Goal: Task Accomplishment & Management: Manage account settings

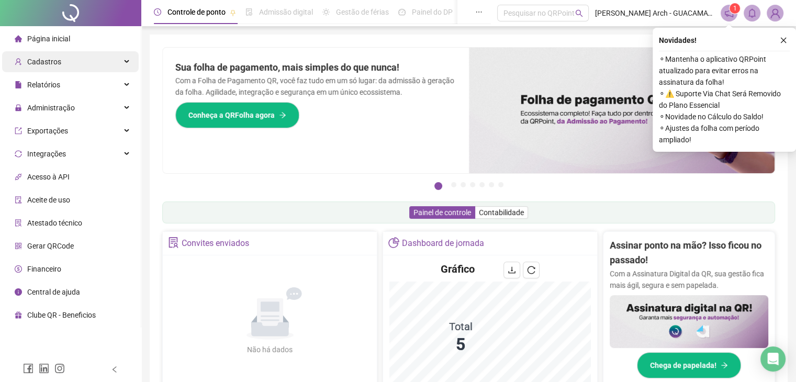
click at [88, 64] on div "Cadastros" at bounding box center [70, 61] width 137 height 21
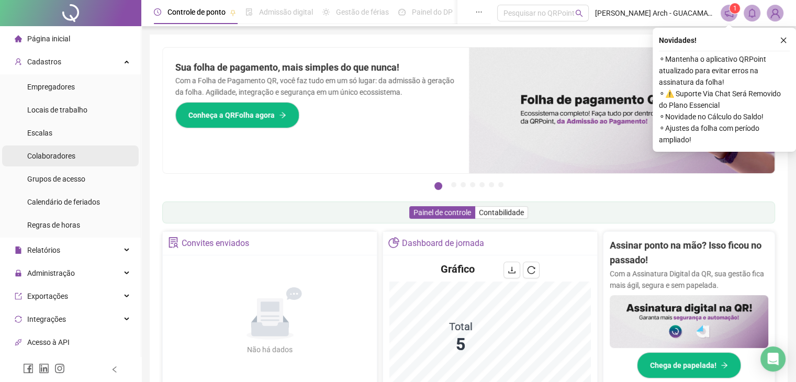
click at [66, 163] on div "Colaboradores" at bounding box center [51, 155] width 48 height 21
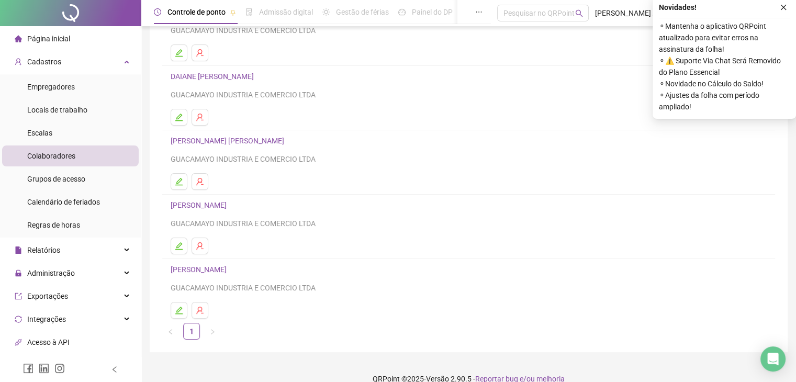
scroll to position [123, 0]
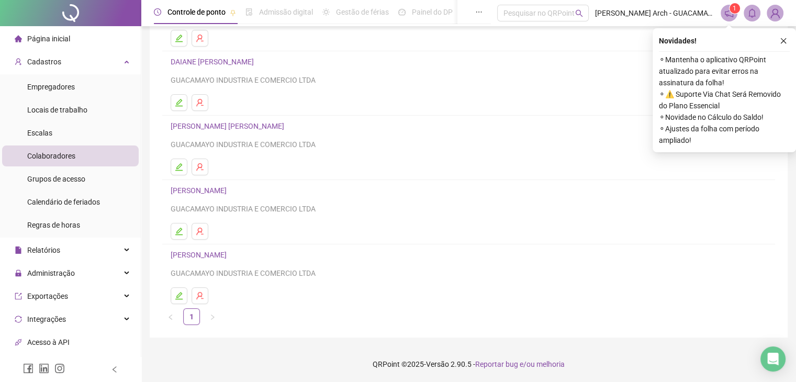
click at [228, 255] on link "[PERSON_NAME]" at bounding box center [200, 255] width 59 height 8
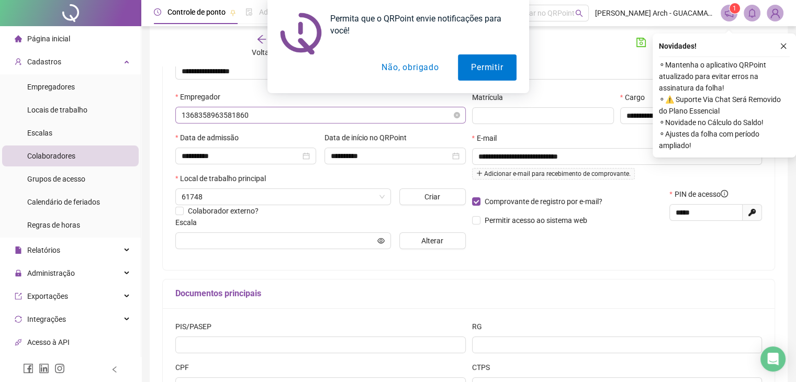
scroll to position [129, 0]
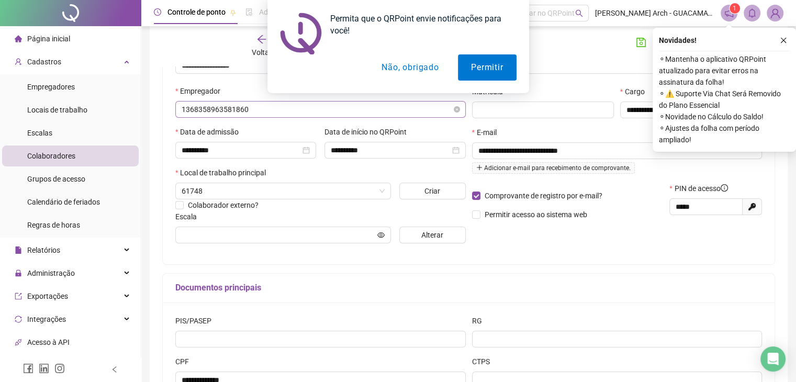
type input "**********"
click at [408, 66] on button "Não, obrigado" at bounding box center [409, 67] width 83 height 26
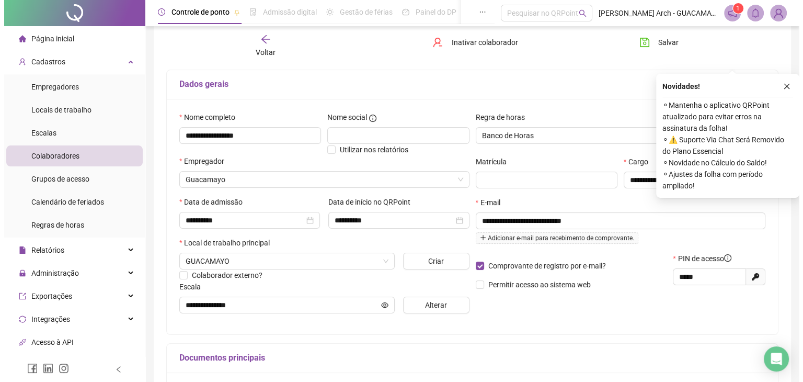
scroll to position [0, 0]
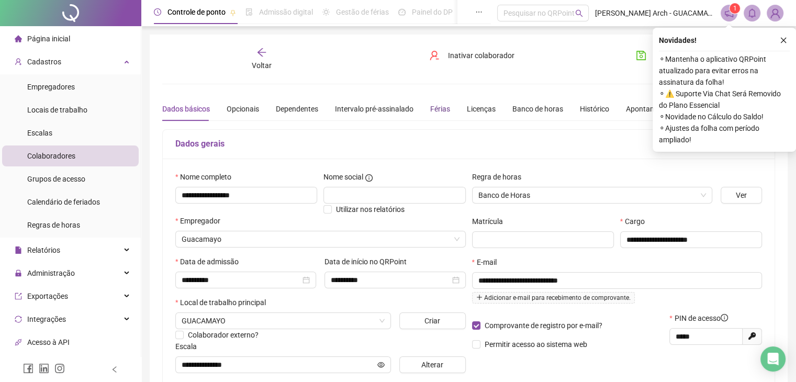
click at [431, 103] on div "Férias" at bounding box center [440, 109] width 20 height 12
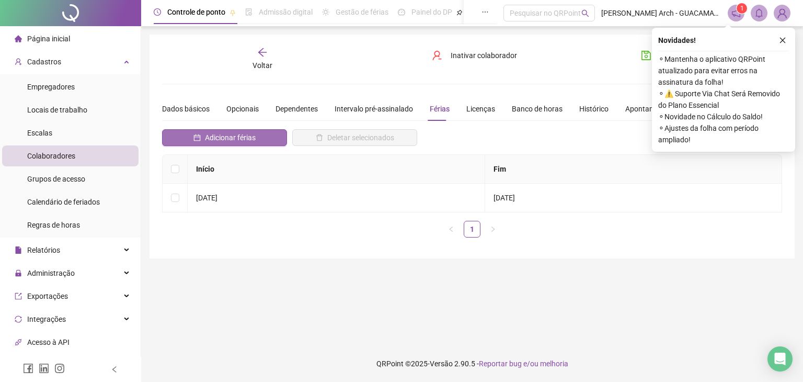
click at [253, 134] on span "Adicionar férias" at bounding box center [230, 138] width 51 height 12
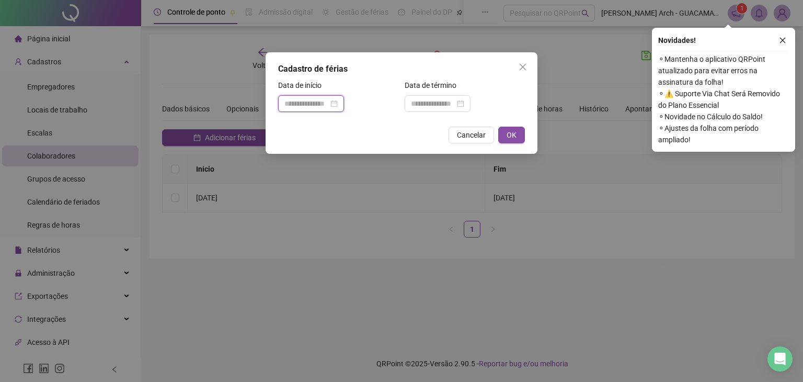
click at [301, 105] on input at bounding box center [307, 104] width 44 height 12
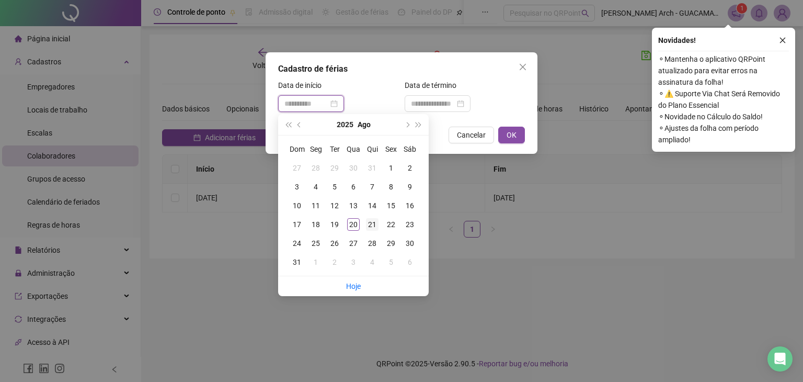
type input "**********"
click at [370, 224] on div "21" at bounding box center [372, 224] width 13 height 13
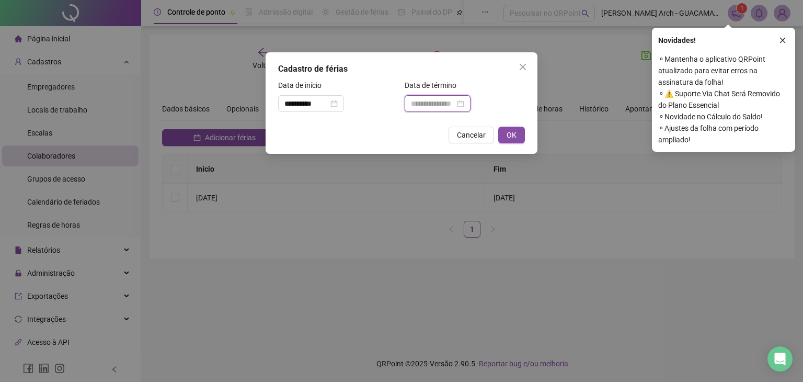
click at [442, 104] on input at bounding box center [433, 104] width 44 height 12
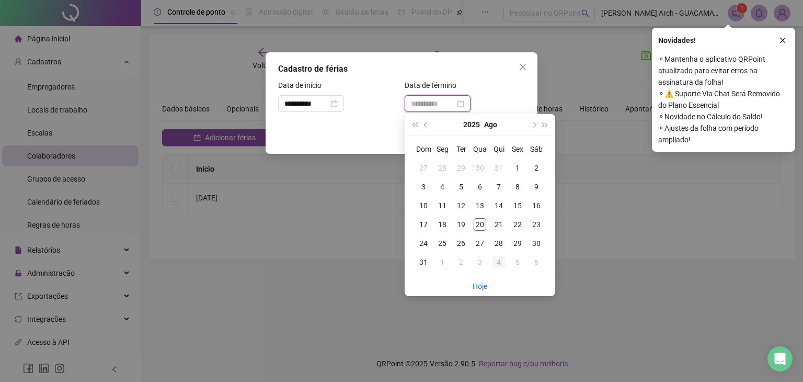
type input "**********"
click at [503, 262] on div "4" at bounding box center [499, 262] width 13 height 13
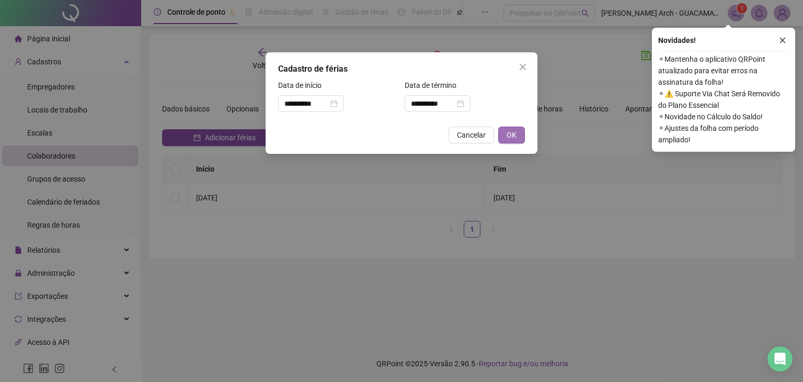
click at [516, 141] on button "OK" at bounding box center [511, 135] width 27 height 17
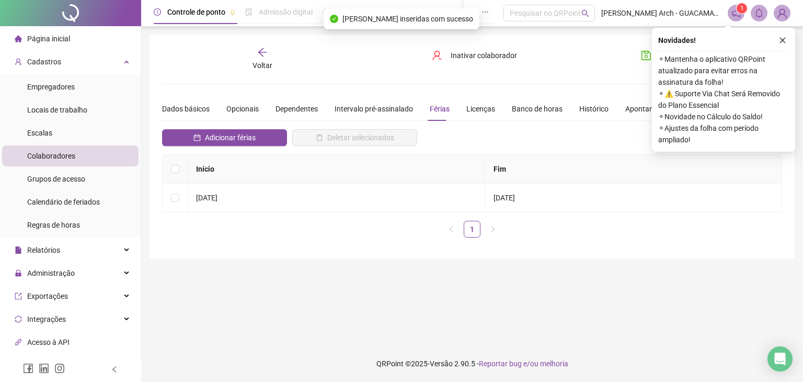
click at [511, 134] on div "**********" at bounding box center [401, 191] width 803 height 382
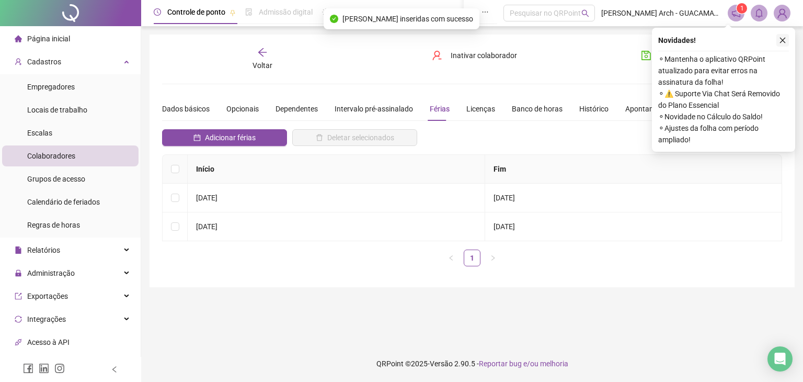
click at [777, 40] on button "button" at bounding box center [783, 40] width 13 height 13
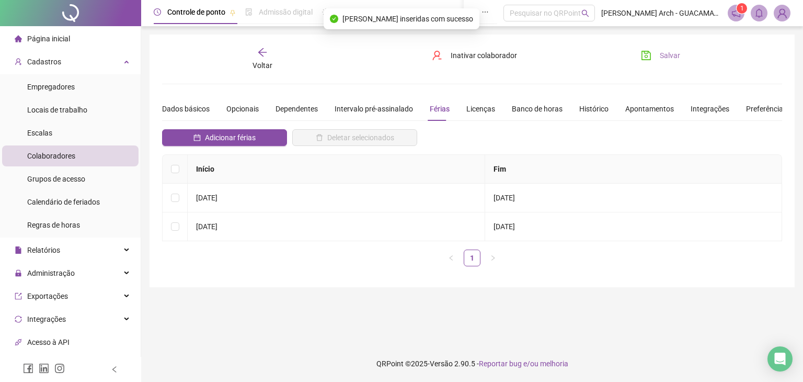
click at [663, 52] on span "Salvar" at bounding box center [670, 56] width 20 height 12
click at [65, 48] on div "Página inicial" at bounding box center [42, 38] width 55 height 21
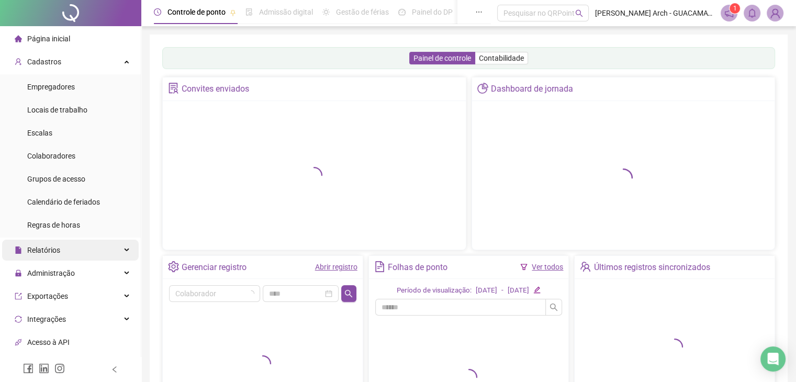
click at [63, 252] on div "Relatórios" at bounding box center [70, 250] width 137 height 21
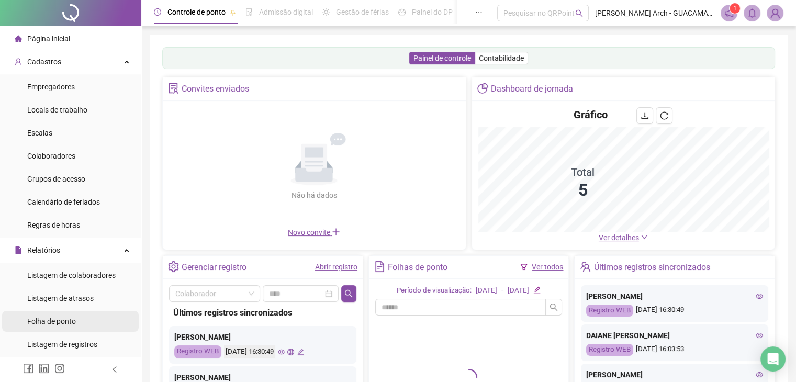
click at [82, 331] on li "Folha de ponto" at bounding box center [70, 321] width 137 height 21
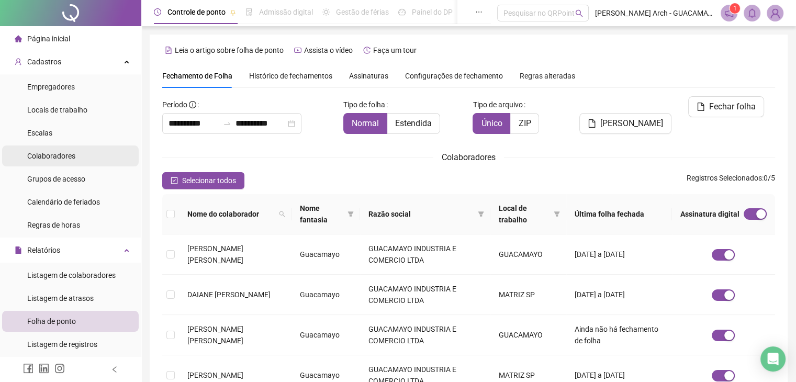
click at [63, 153] on span "Colaboradores" at bounding box center [51, 156] width 48 height 8
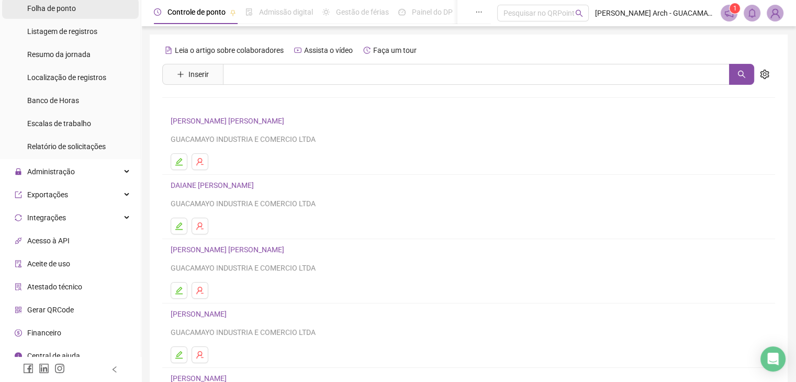
scroll to position [314, 0]
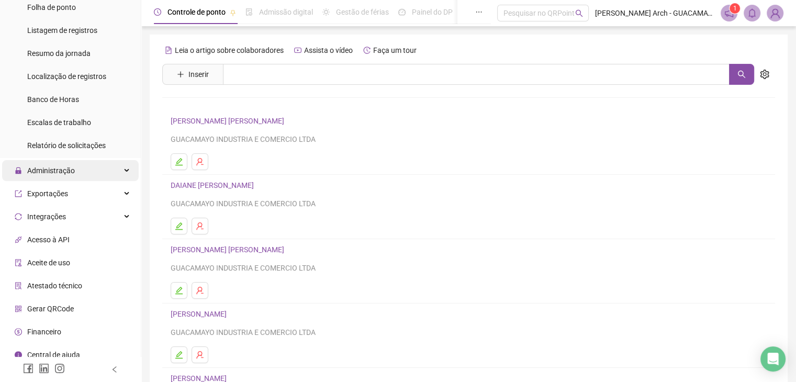
click at [70, 167] on span "Administração" at bounding box center [51, 170] width 48 height 8
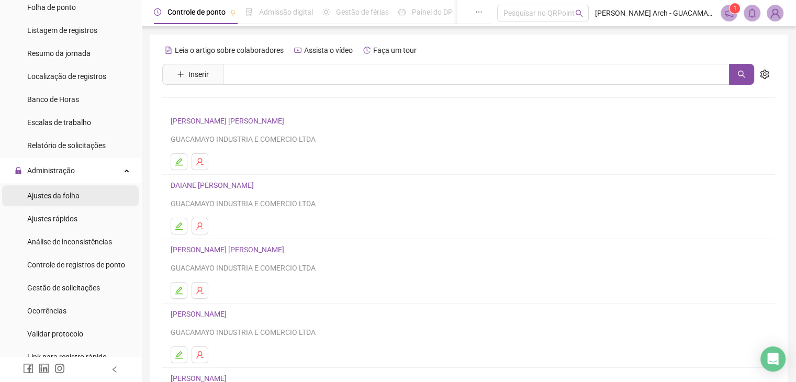
click at [75, 195] on span "Ajustes da folha" at bounding box center [53, 195] width 52 height 8
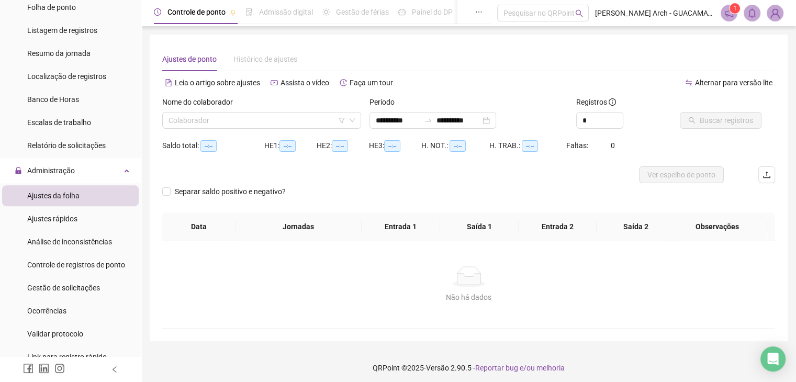
type input "**********"
click at [285, 118] on input "search" at bounding box center [256, 120] width 177 height 16
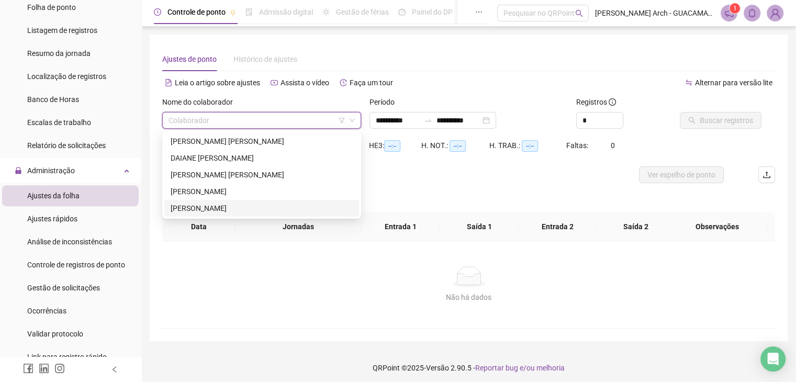
click at [210, 206] on div "[PERSON_NAME]" at bounding box center [262, 208] width 182 height 12
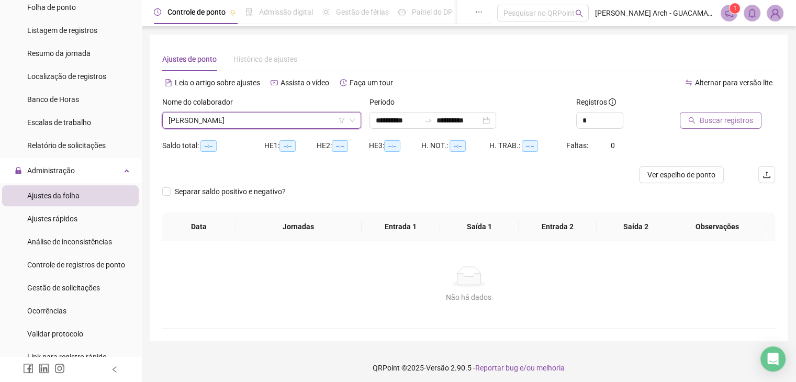
click at [705, 122] on span "Buscar registros" at bounding box center [725, 121] width 53 height 12
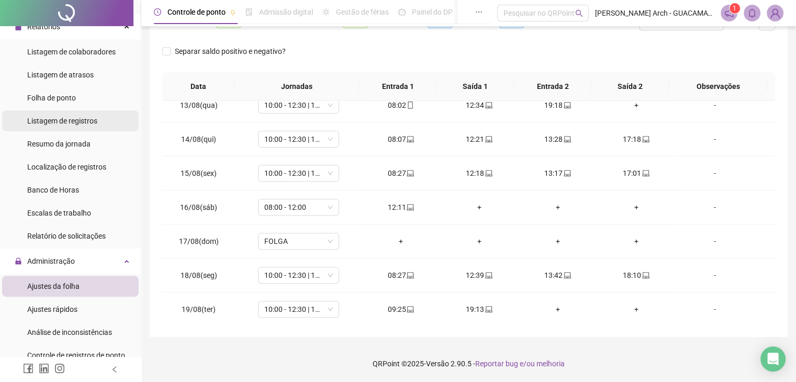
scroll to position [314, 0]
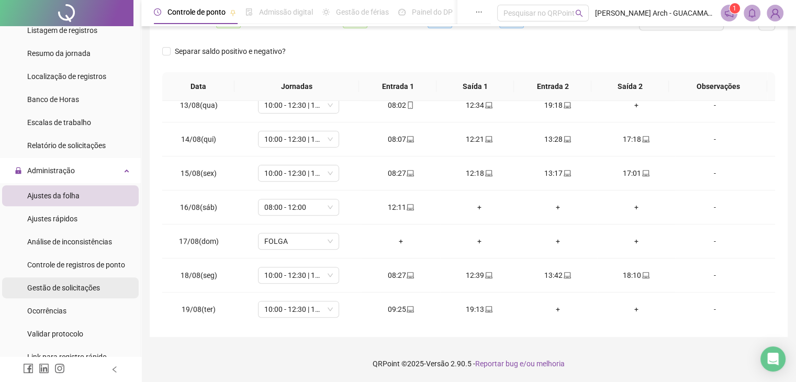
click at [69, 294] on div "Gestão de solicitações" at bounding box center [63, 287] width 73 height 21
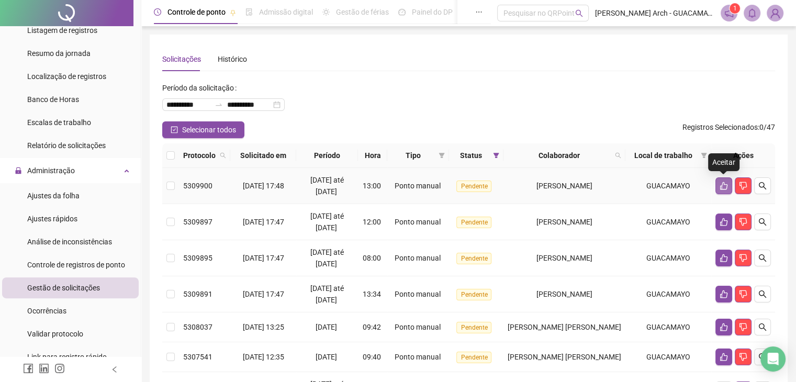
click at [724, 186] on icon "like" at bounding box center [723, 185] width 8 height 8
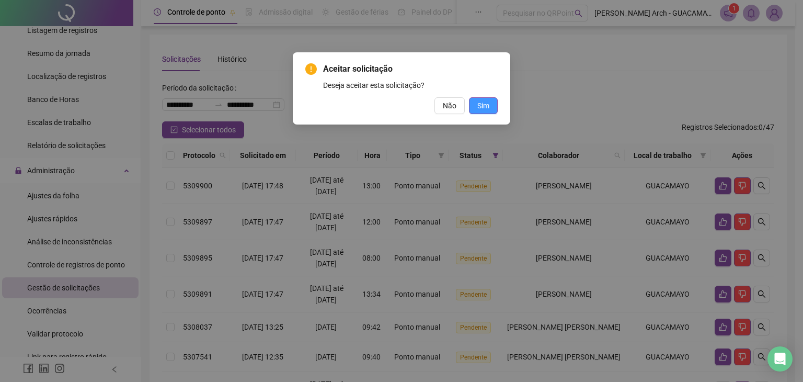
click at [481, 110] on span "Sim" at bounding box center [484, 106] width 12 height 12
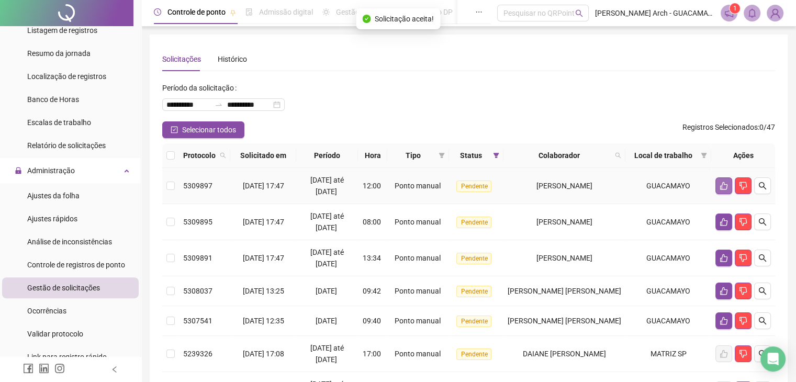
click at [720, 188] on icon "like" at bounding box center [723, 186] width 7 height 8
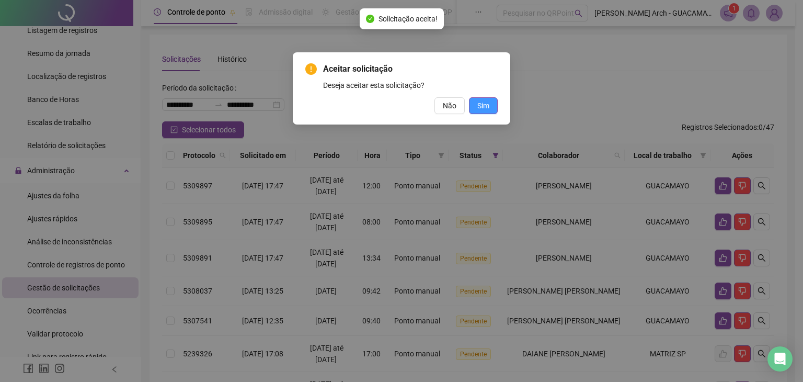
click at [491, 110] on button "Sim" at bounding box center [483, 105] width 29 height 17
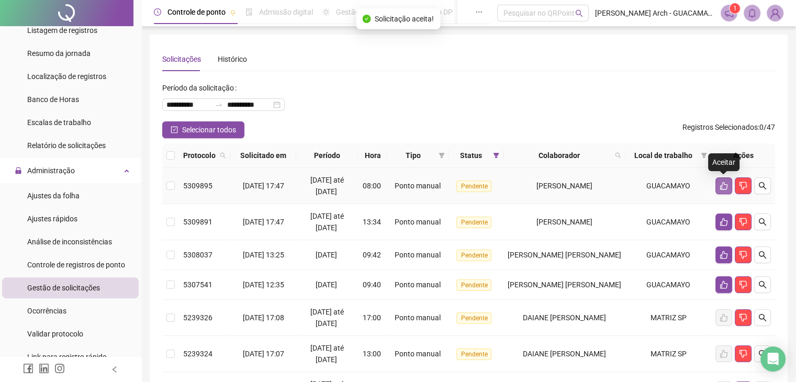
click at [715, 188] on button "button" at bounding box center [723, 185] width 17 height 17
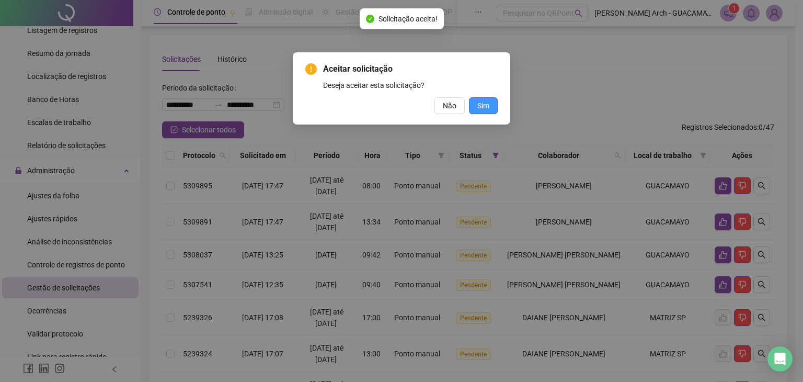
click at [476, 110] on button "Sim" at bounding box center [483, 105] width 29 height 17
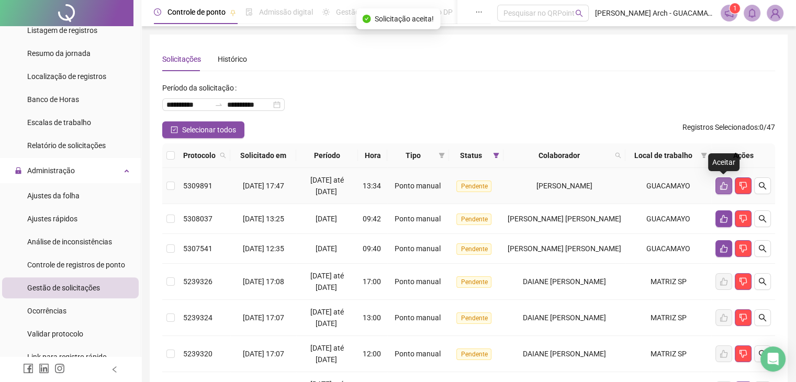
click at [725, 183] on icon "like" at bounding box center [723, 185] width 8 height 8
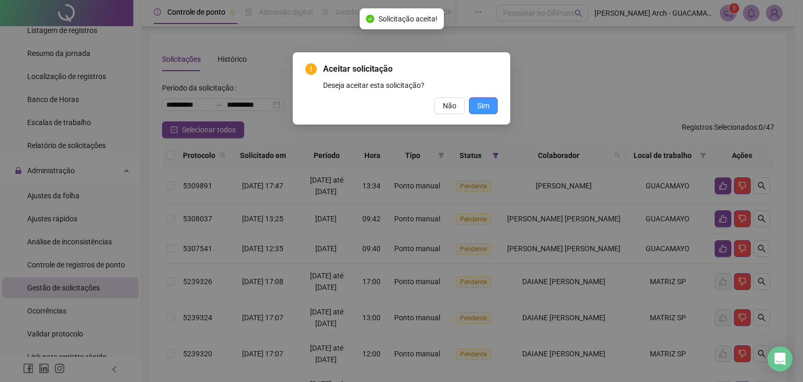
click at [487, 103] on span "Sim" at bounding box center [484, 106] width 12 height 12
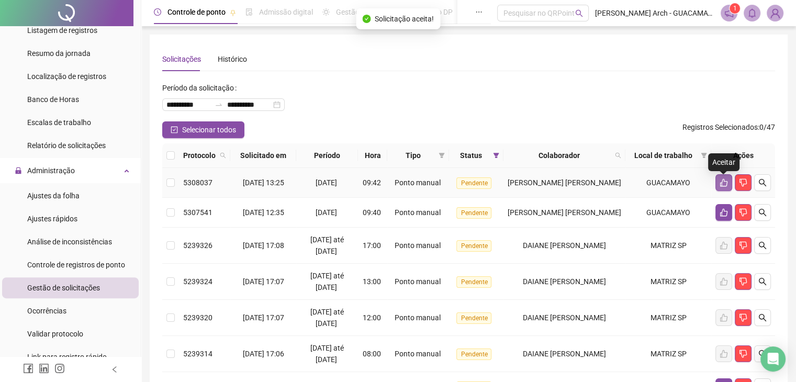
click at [720, 187] on icon "like" at bounding box center [723, 183] width 7 height 8
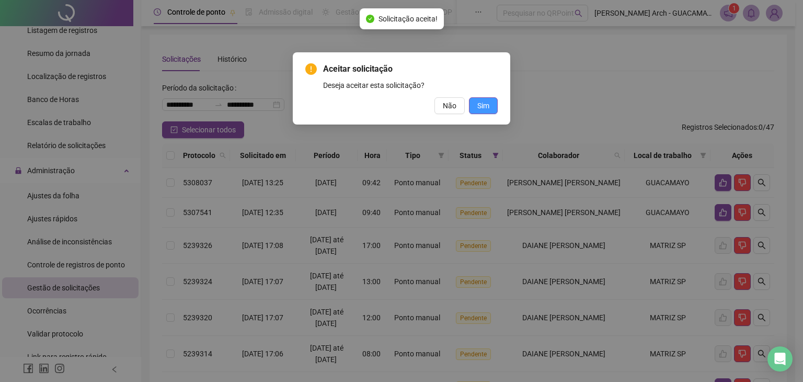
click at [483, 103] on span "Sim" at bounding box center [484, 106] width 12 height 12
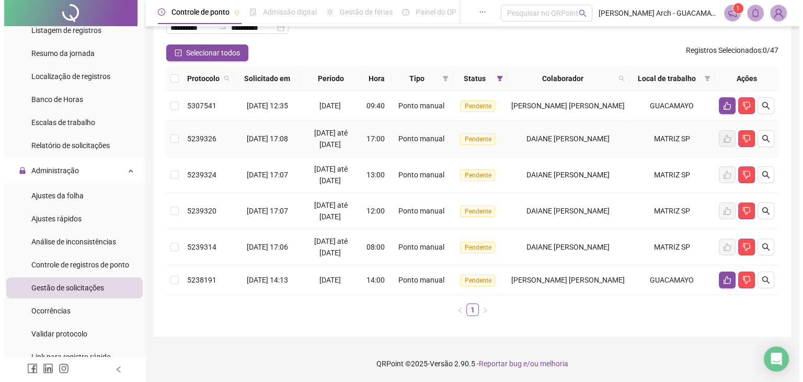
scroll to position [89, 0]
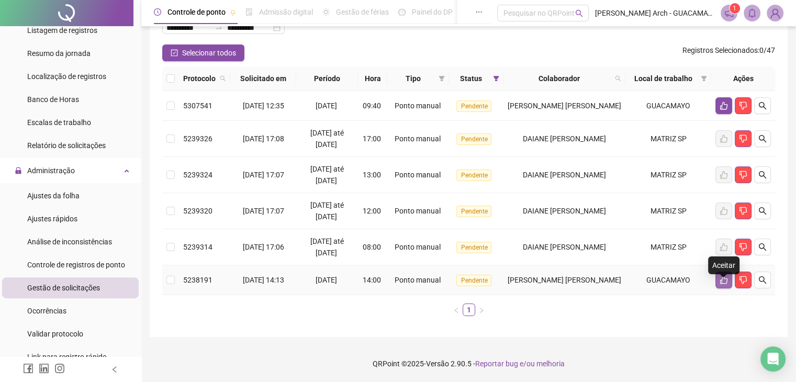
click at [717, 275] on button "button" at bounding box center [723, 279] width 17 height 17
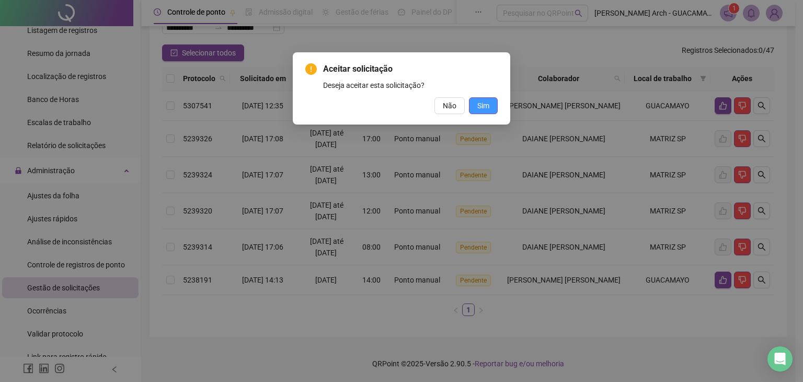
click at [490, 106] on button "Sim" at bounding box center [483, 105] width 29 height 17
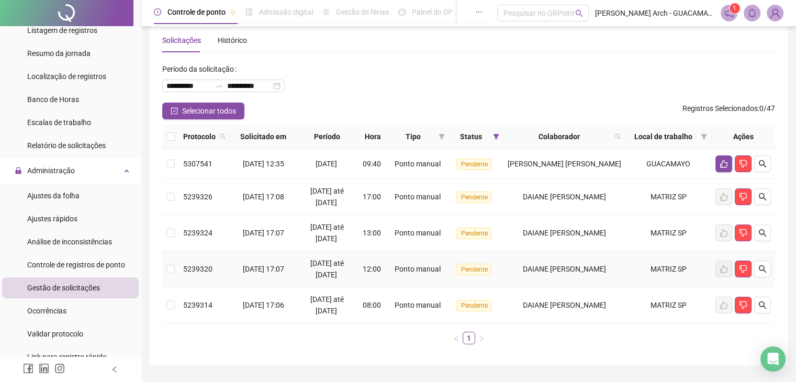
scroll to position [1, 0]
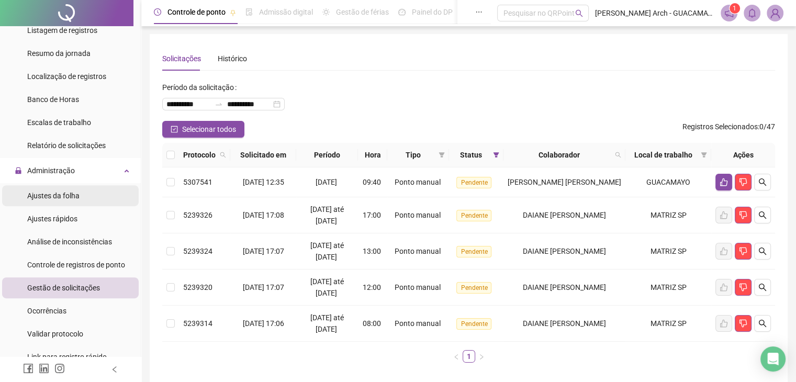
click at [73, 198] on span "Ajustes da folha" at bounding box center [53, 195] width 52 height 8
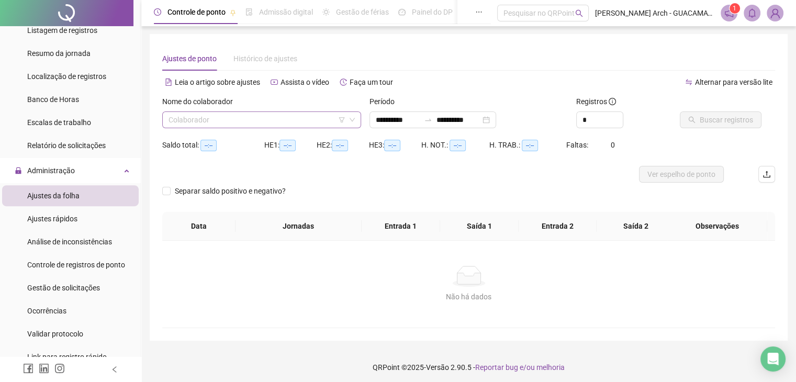
click at [228, 120] on input "search" at bounding box center [256, 120] width 177 height 16
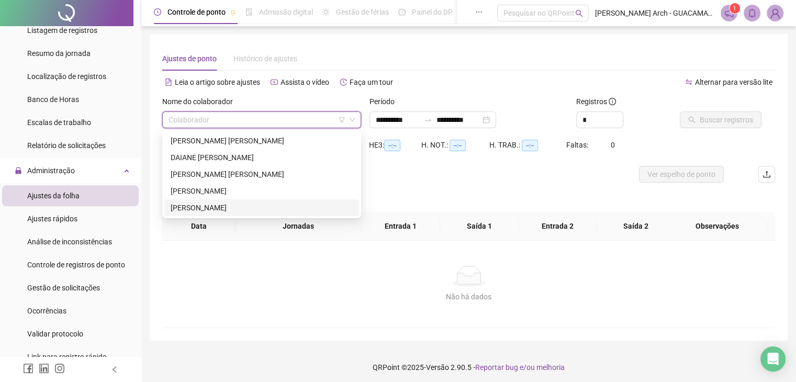
click at [201, 203] on div "[PERSON_NAME]" at bounding box center [262, 208] width 182 height 12
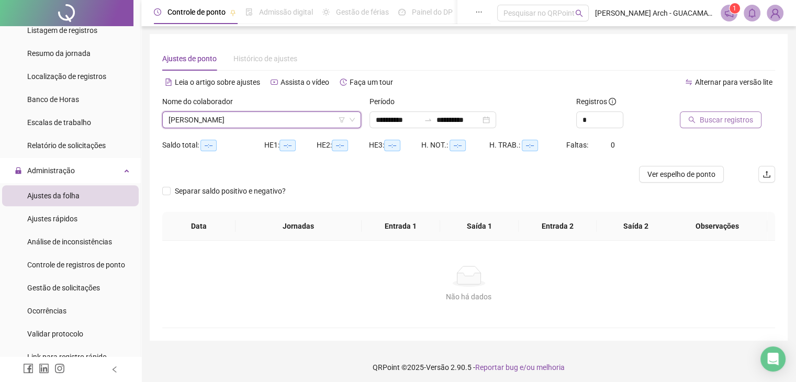
click at [697, 121] on button "Buscar registros" at bounding box center [720, 119] width 82 height 17
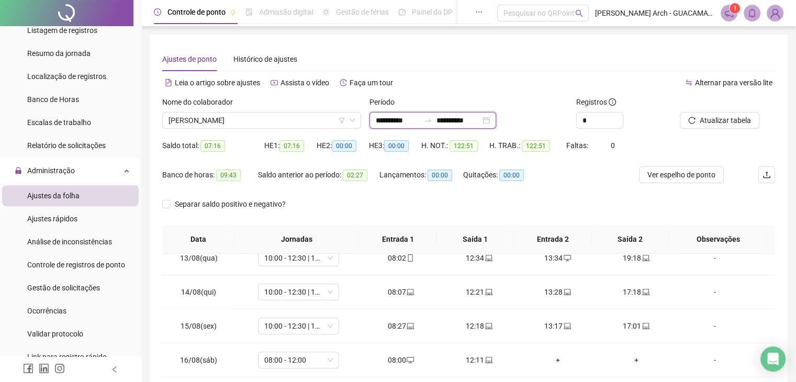
click at [480, 121] on input "**********" at bounding box center [458, 121] width 44 height 12
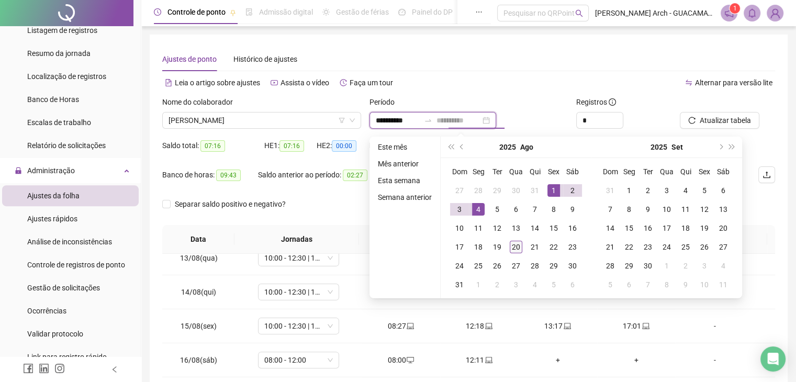
type input "**********"
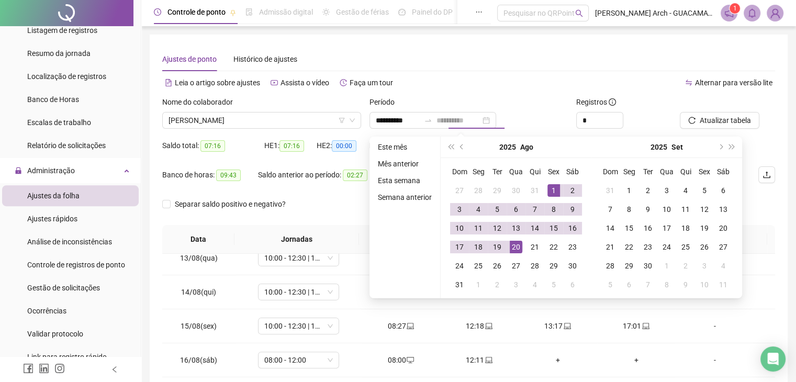
click at [521, 249] on td "20" at bounding box center [515, 246] width 19 height 19
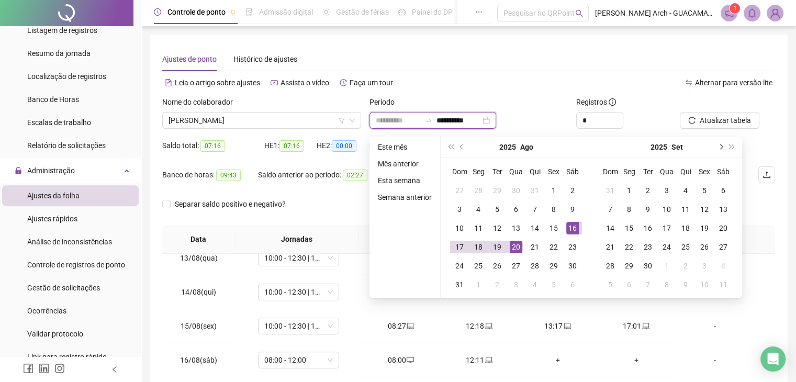
type input "**********"
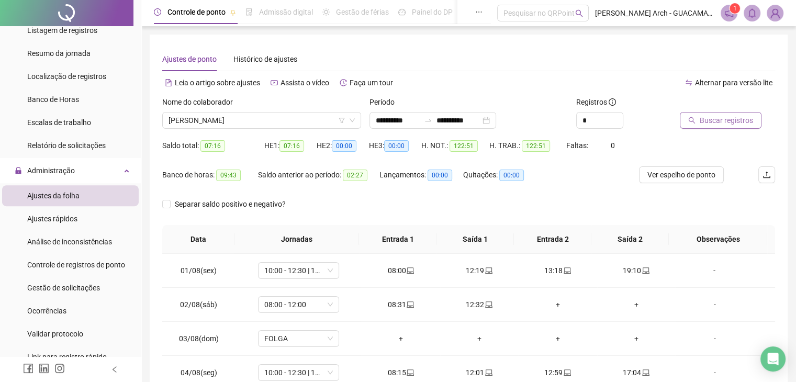
click at [705, 120] on span "Buscar registros" at bounding box center [725, 121] width 53 height 12
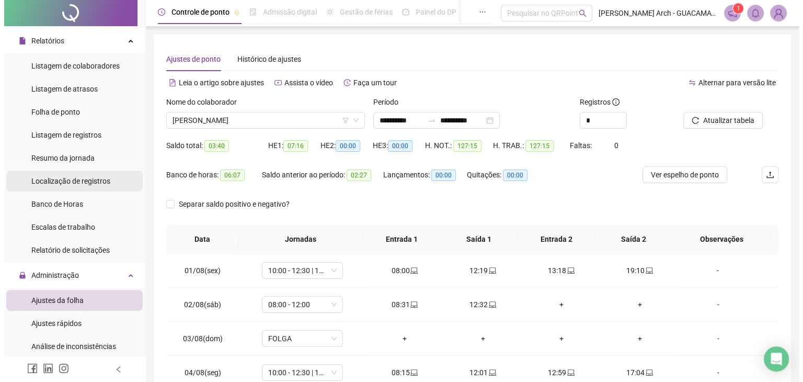
scroll to position [105, 0]
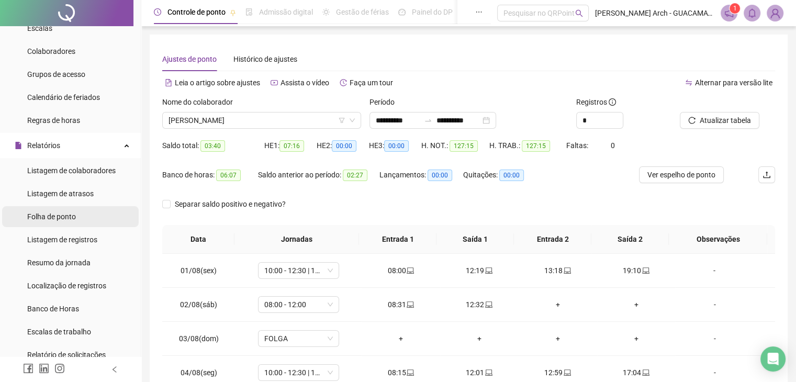
click at [73, 214] on span "Folha de ponto" at bounding box center [51, 216] width 49 height 8
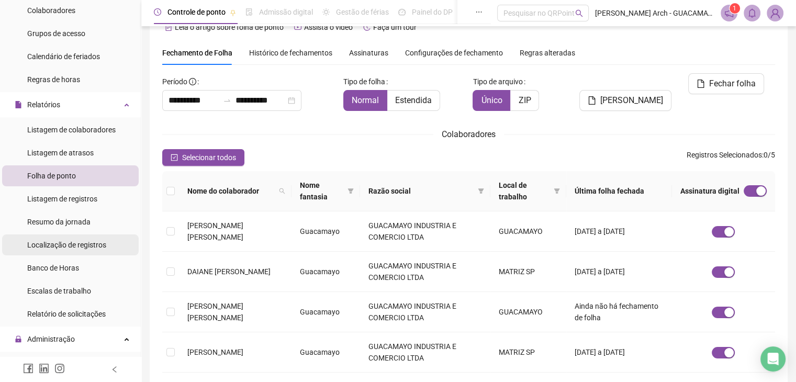
scroll to position [209, 0]
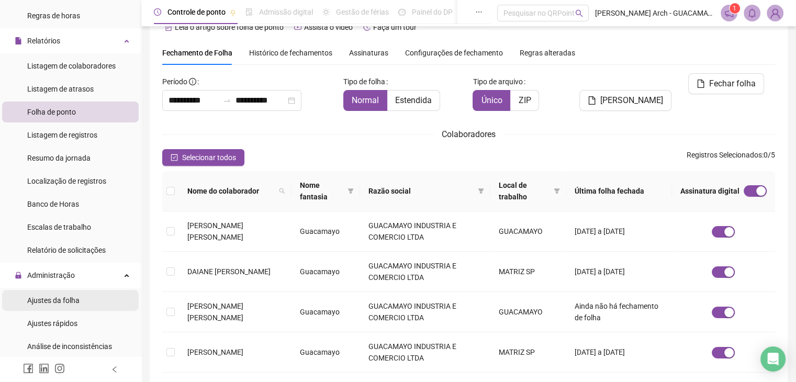
click at [70, 300] on span "Ajustes da folha" at bounding box center [53, 300] width 52 height 8
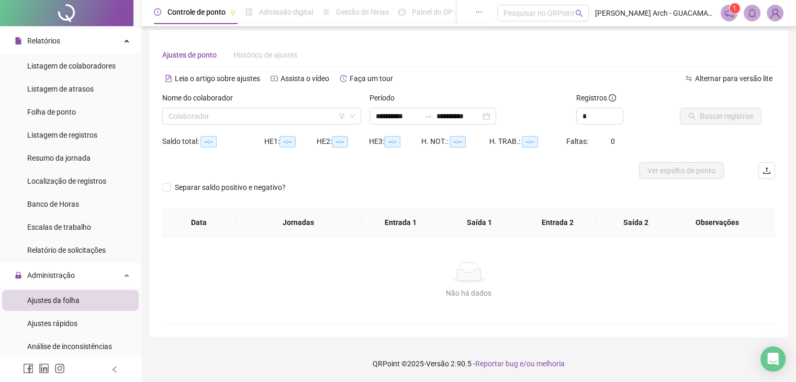
scroll to position [4, 0]
drag, startPoint x: 256, startPoint y: 124, endPoint x: 256, endPoint y: 116, distance: 7.8
click at [256, 123] on input "search" at bounding box center [256, 116] width 177 height 16
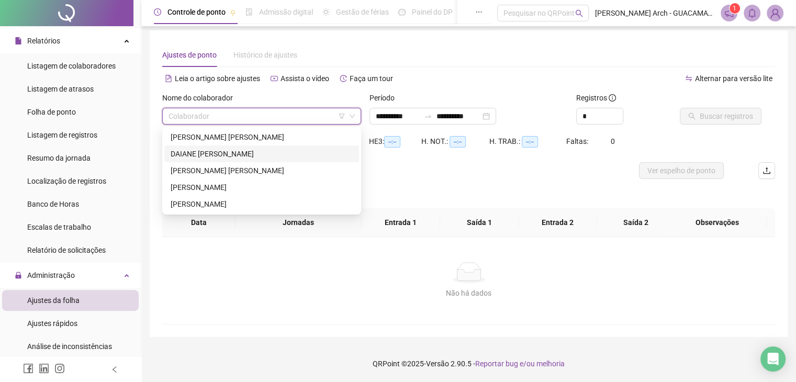
click at [225, 155] on div "DAIANE [PERSON_NAME]" at bounding box center [262, 154] width 182 height 12
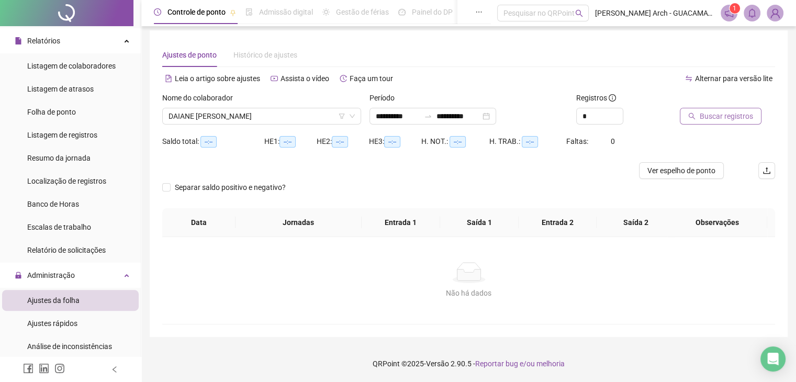
click at [714, 119] on span "Buscar registros" at bounding box center [725, 116] width 53 height 12
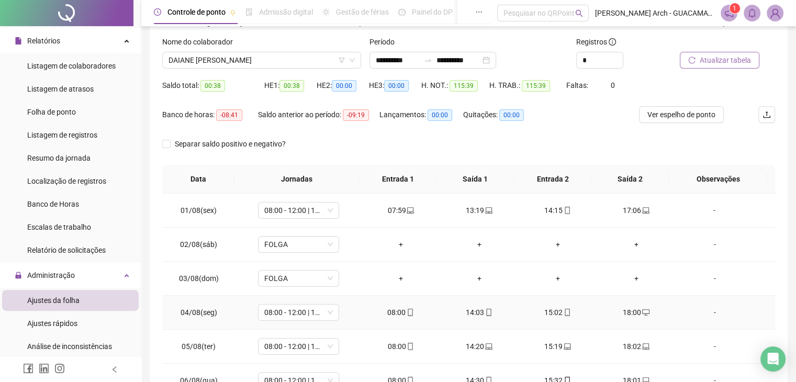
scroll to position [0, 0]
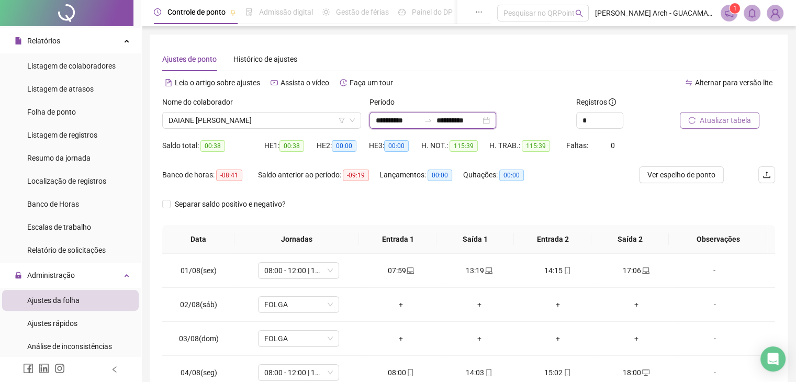
click at [480, 121] on input "**********" at bounding box center [458, 121] width 44 height 12
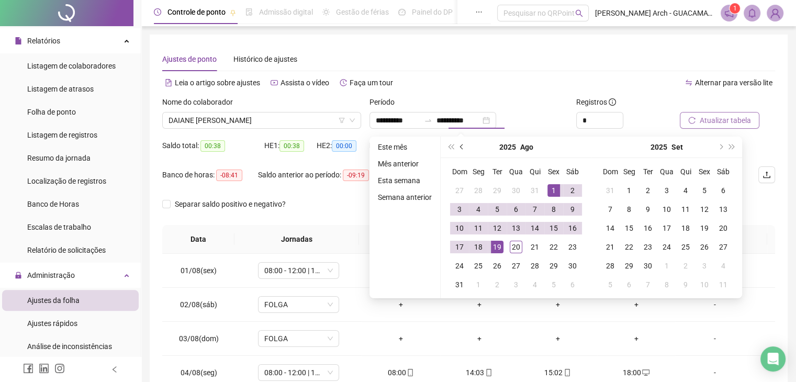
click at [462, 150] on button "prev-year" at bounding box center [462, 147] width 12 height 21
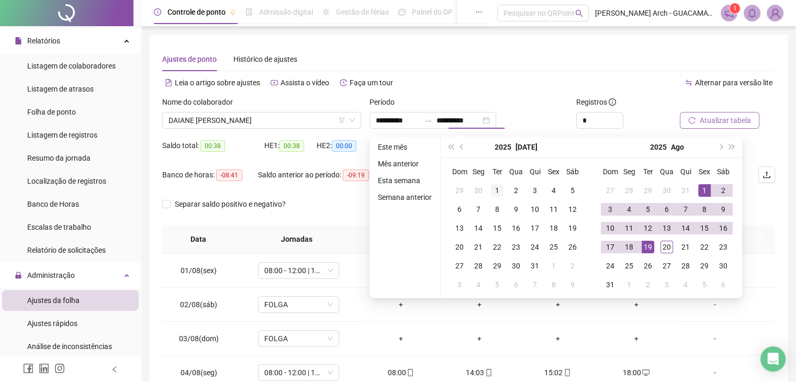
type input "**********"
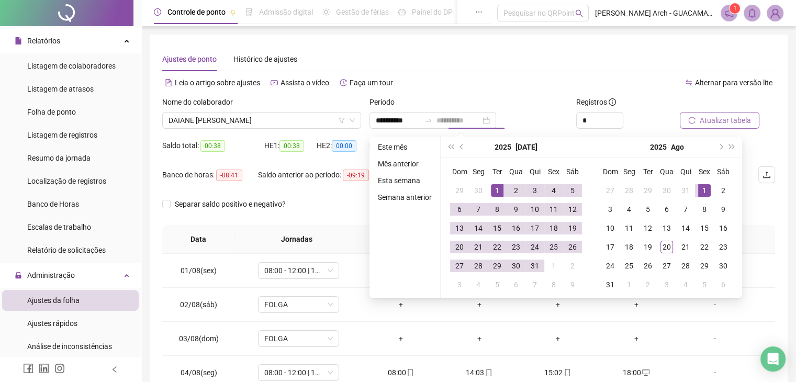
click at [498, 187] on div "1" at bounding box center [497, 190] width 13 height 13
click at [537, 265] on div "31" at bounding box center [534, 265] width 13 height 13
type input "**********"
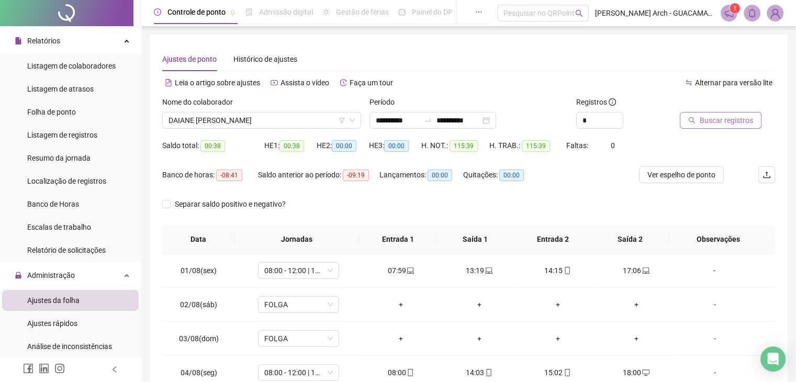
click at [691, 126] on button "Buscar registros" at bounding box center [720, 120] width 82 height 17
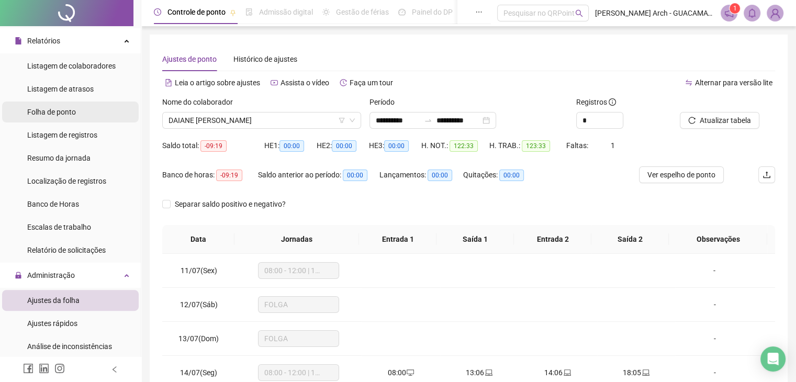
click at [64, 111] on span "Folha de ponto" at bounding box center [51, 112] width 49 height 8
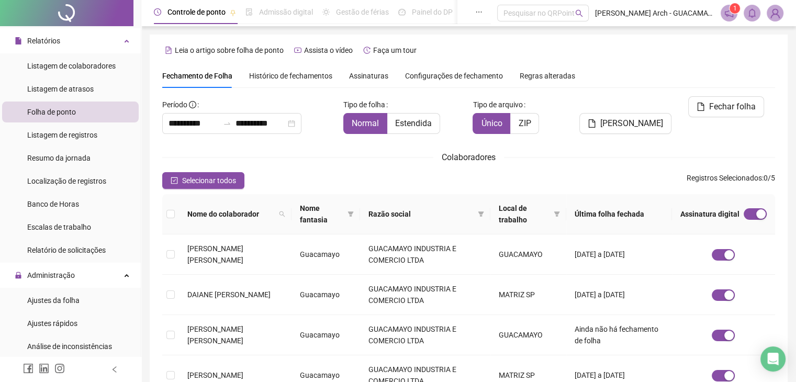
click at [316, 78] on span "Histórico de fechamentos" at bounding box center [290, 76] width 83 height 8
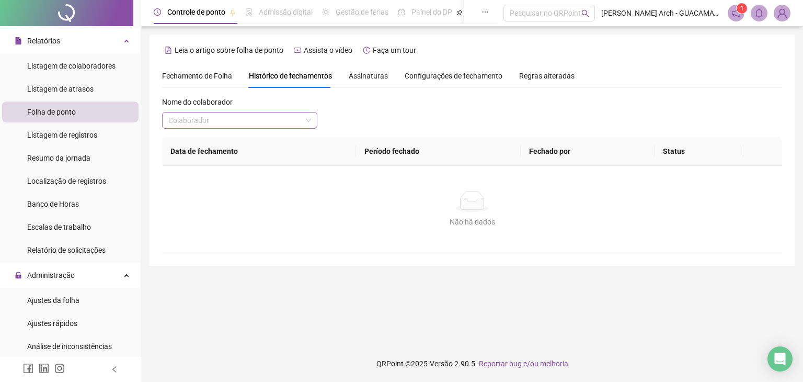
click at [247, 123] on input "search" at bounding box center [234, 120] width 133 height 16
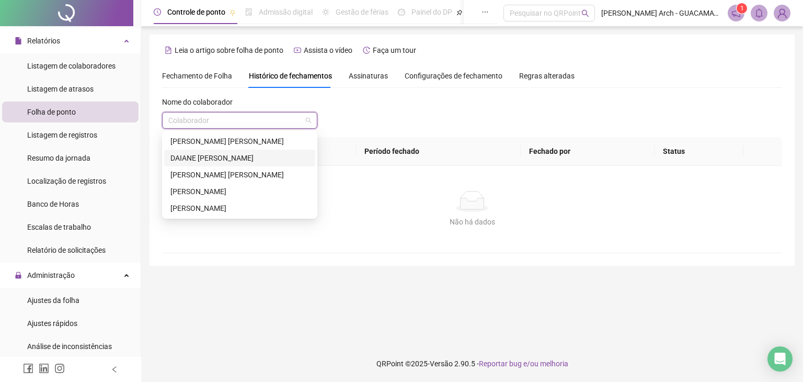
click at [233, 158] on div "DAIANE [PERSON_NAME]" at bounding box center [240, 158] width 139 height 12
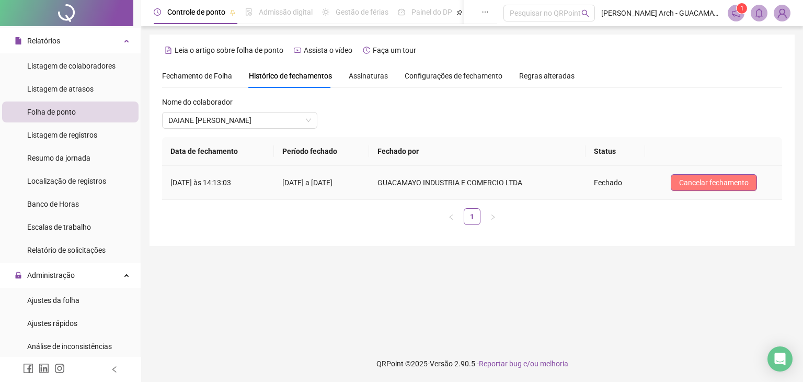
click at [701, 186] on span "Cancelar fechamento" at bounding box center [714, 183] width 70 height 12
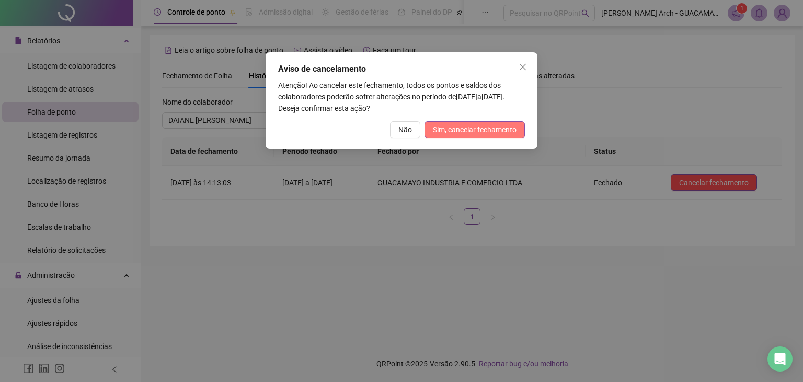
click at [487, 132] on span "Sim, cancelar fechamento" at bounding box center [475, 130] width 84 height 12
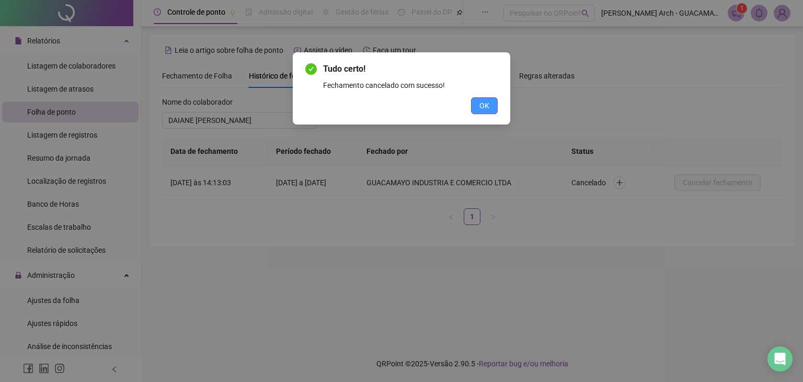
click at [481, 103] on span "OK" at bounding box center [485, 106] width 10 height 12
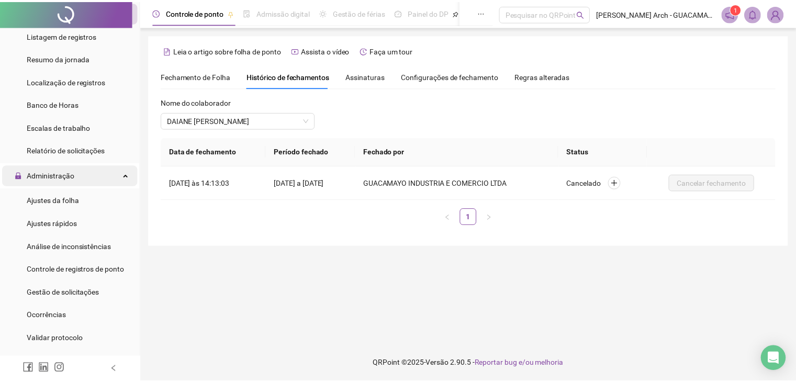
scroll to position [314, 0]
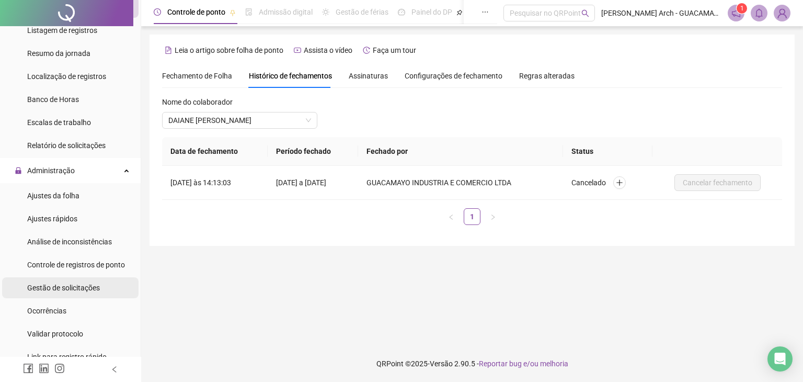
click at [72, 283] on span "Gestão de solicitações" at bounding box center [63, 287] width 73 height 8
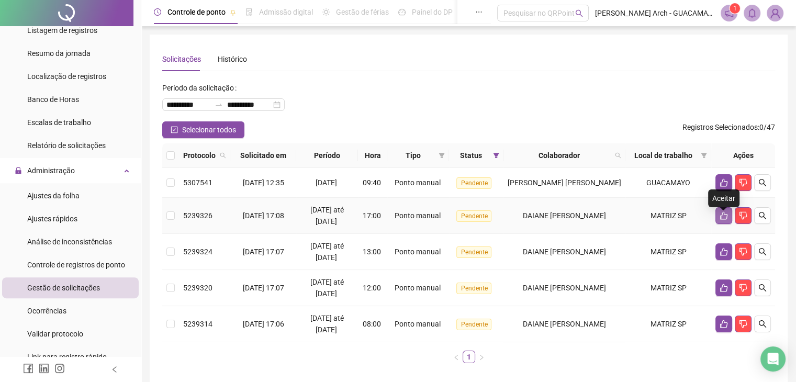
click at [718, 220] on button "button" at bounding box center [723, 215] width 17 height 17
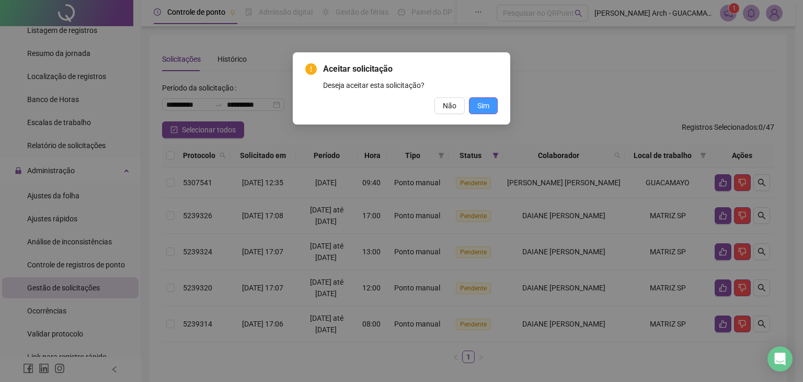
click at [487, 109] on span "Sim" at bounding box center [484, 106] width 12 height 12
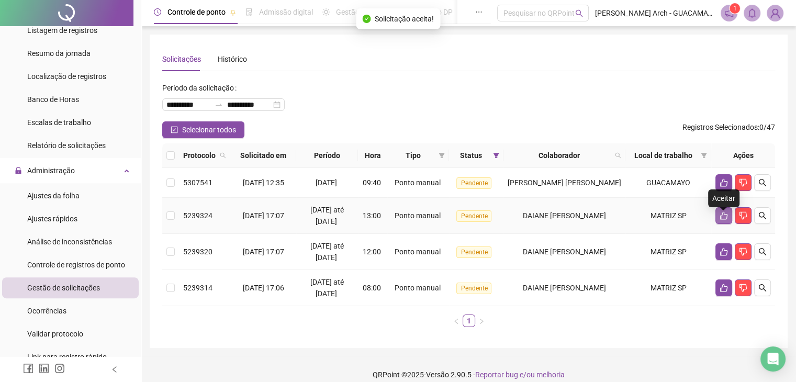
click at [718, 222] on button "button" at bounding box center [723, 215] width 17 height 17
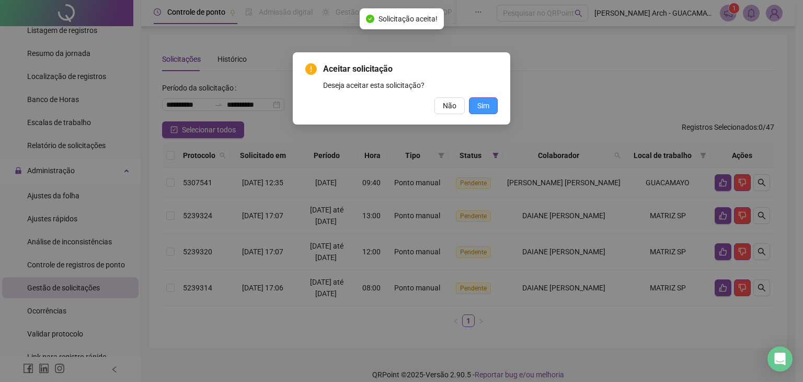
click at [486, 108] on span "Sim" at bounding box center [484, 106] width 12 height 12
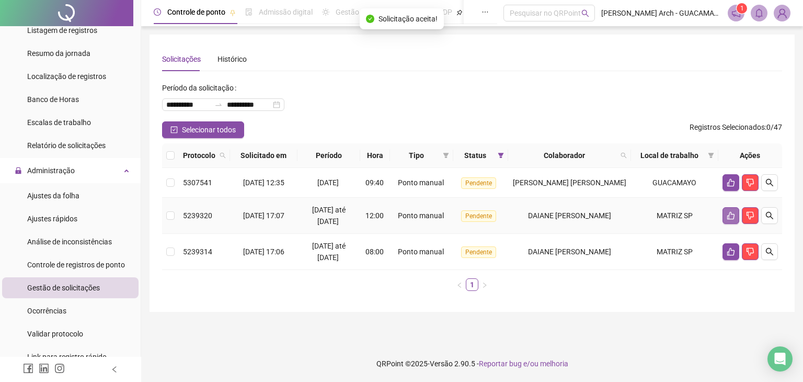
click at [725, 218] on button "button" at bounding box center [731, 215] width 17 height 17
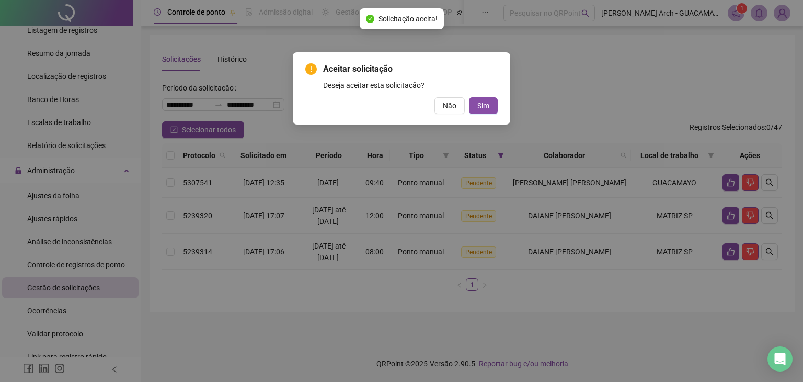
click at [486, 117] on div "Aceitar solicitação Deseja aceitar esta solicitação? Não Sim" at bounding box center [402, 88] width 218 height 72
click at [487, 115] on div "Aceitar solicitação Deseja aceitar esta solicitação? Não Sim" at bounding box center [402, 88] width 218 height 72
click at [485, 108] on span "Sim" at bounding box center [484, 106] width 12 height 12
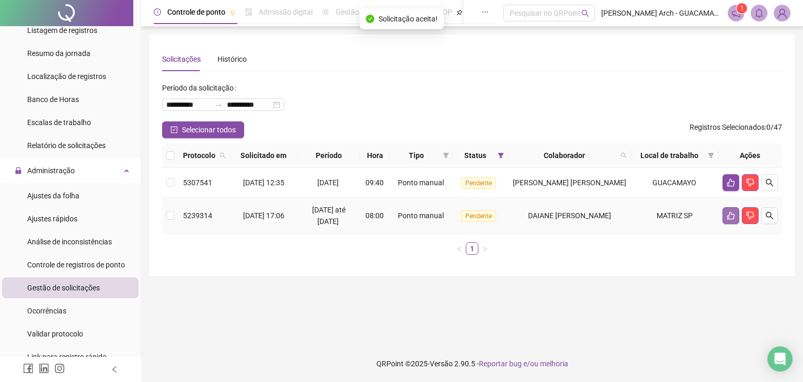
click at [731, 218] on icon "like" at bounding box center [731, 215] width 8 height 8
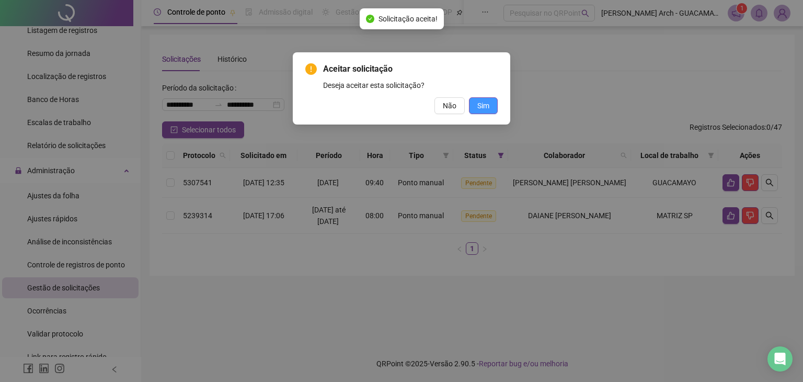
click at [489, 105] on span "Sim" at bounding box center [484, 106] width 12 height 12
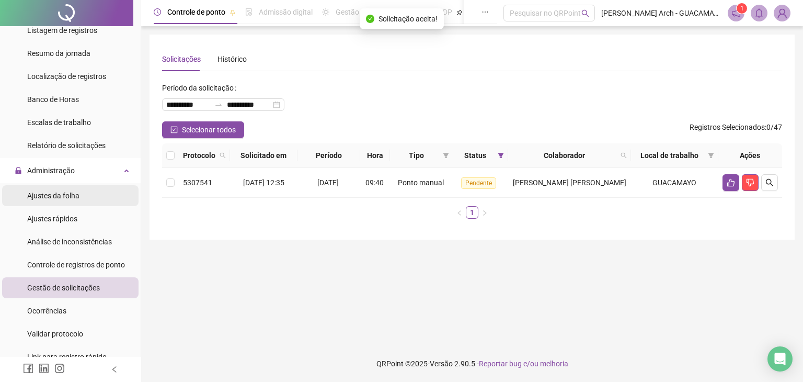
click at [74, 195] on span "Ajustes da folha" at bounding box center [53, 195] width 52 height 8
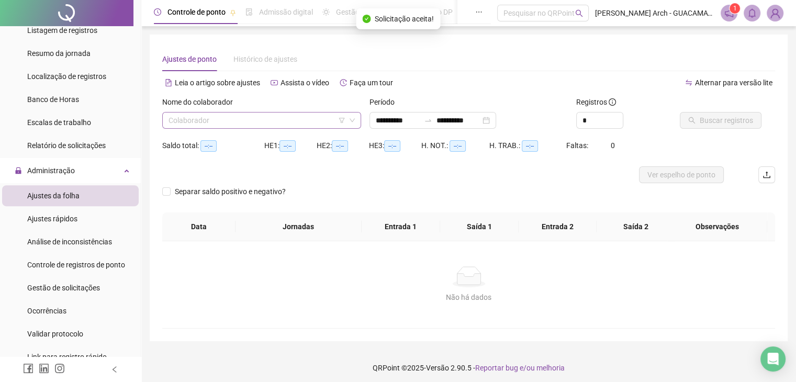
click at [290, 121] on input "search" at bounding box center [256, 120] width 177 height 16
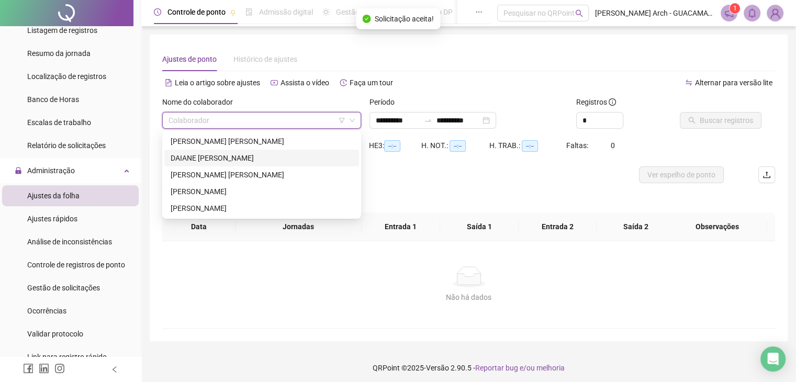
click at [230, 151] on div "DAIANE [PERSON_NAME]" at bounding box center [261, 158] width 195 height 17
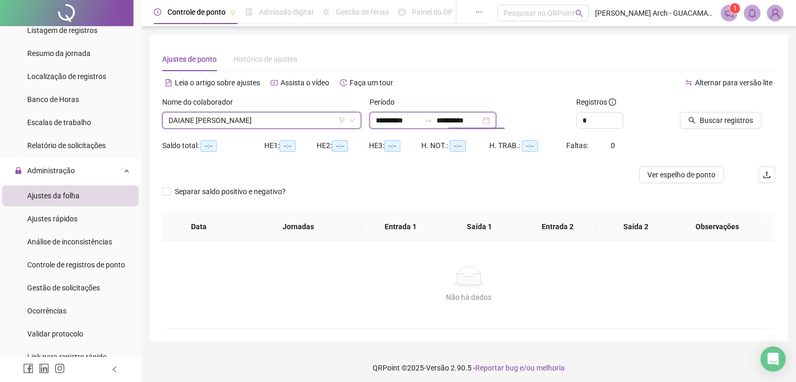
click at [480, 117] on input "**********" at bounding box center [458, 121] width 44 height 12
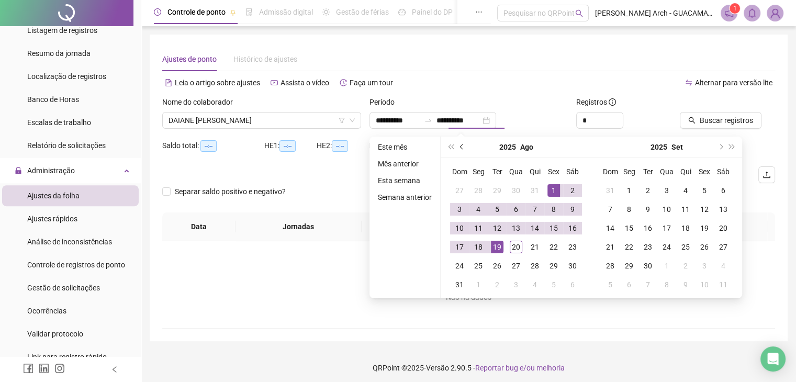
click at [461, 149] on span "prev-year" at bounding box center [462, 146] width 5 height 5
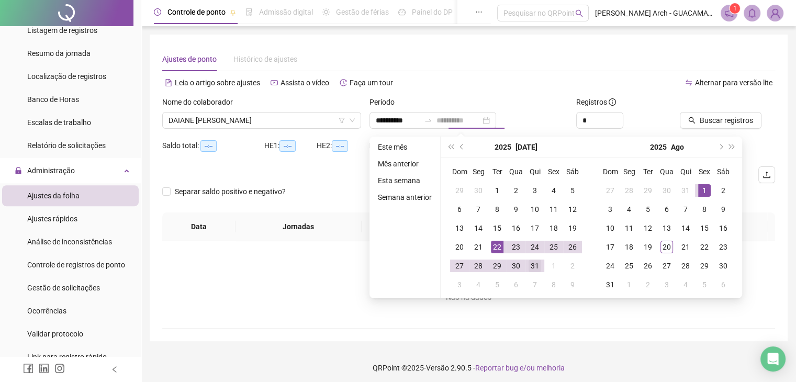
type input "**********"
drag, startPoint x: 533, startPoint y: 260, endPoint x: 520, endPoint y: 235, distance: 28.3
click at [533, 260] on div "31" at bounding box center [534, 265] width 13 height 13
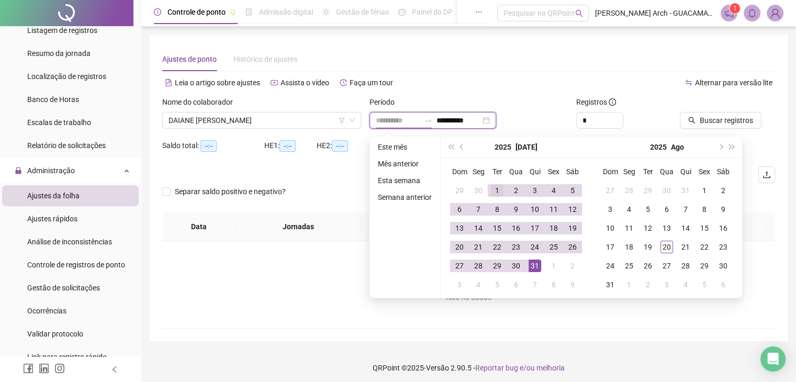
type input "**********"
click at [491, 186] on div "1" at bounding box center [497, 190] width 13 height 13
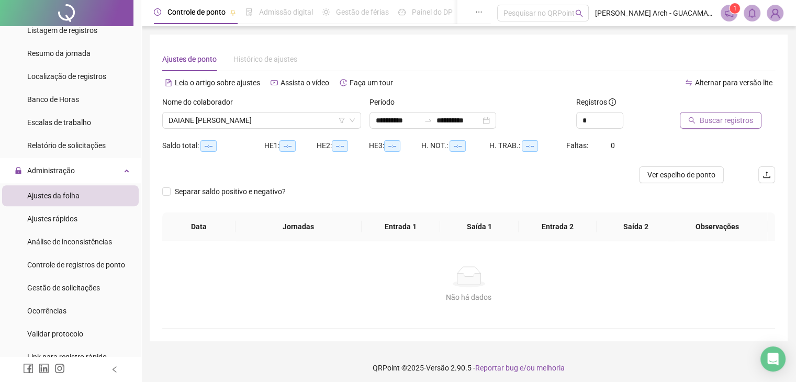
click at [690, 116] on button "Buscar registros" at bounding box center [720, 120] width 82 height 17
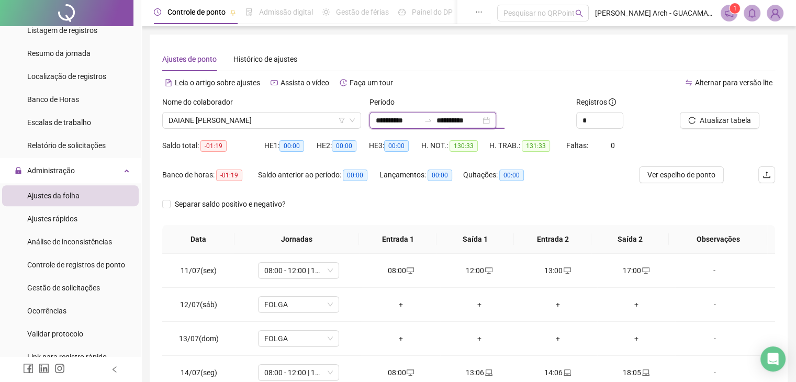
click at [480, 116] on input "**********" at bounding box center [458, 121] width 44 height 12
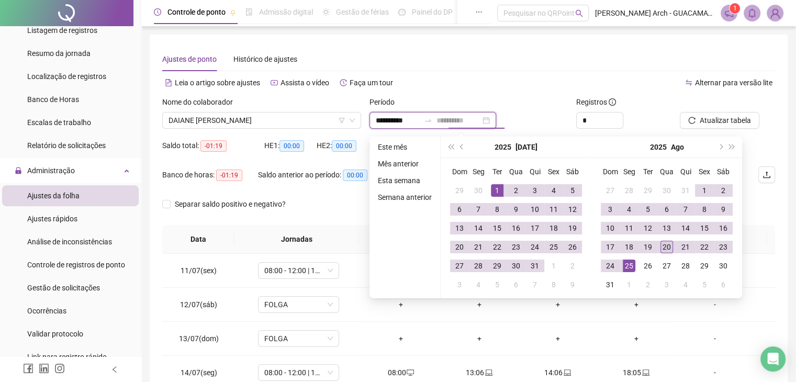
type input "**********"
click at [667, 245] on div "20" at bounding box center [666, 247] width 13 height 13
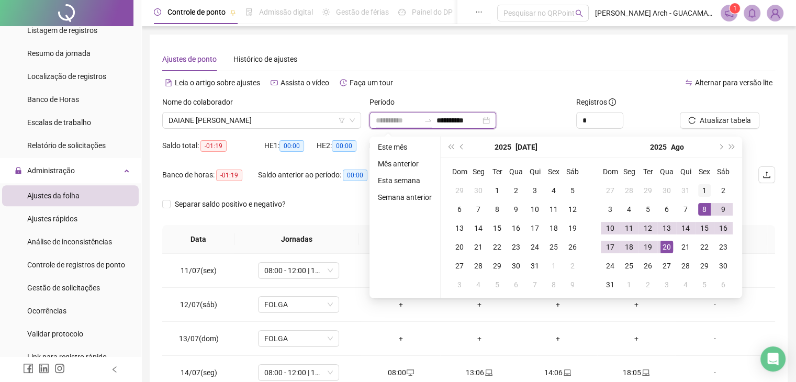
type input "**********"
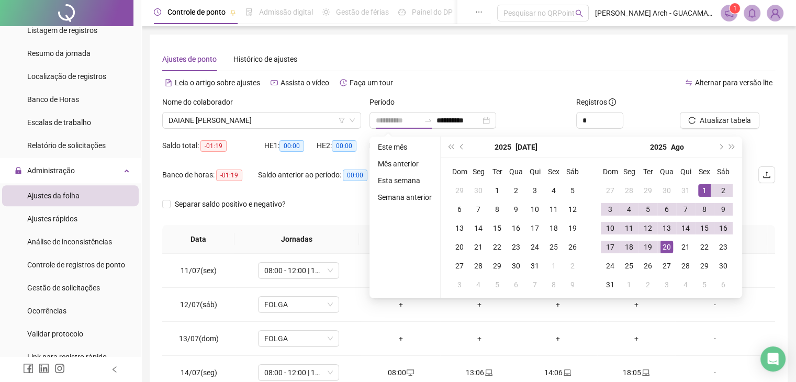
click at [704, 187] on div "1" at bounding box center [704, 190] width 13 height 13
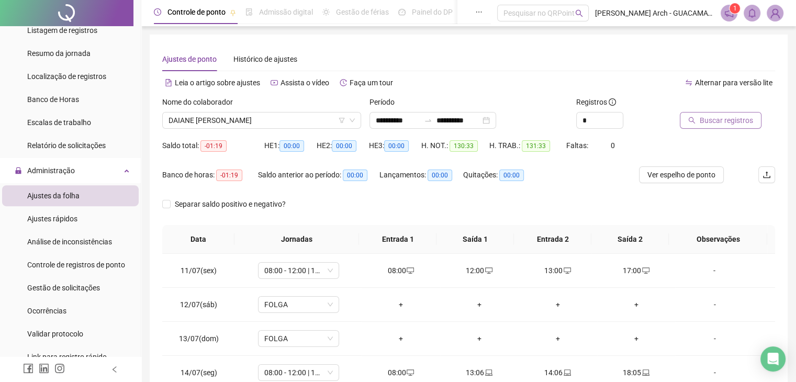
click at [701, 120] on span "Buscar registros" at bounding box center [725, 121] width 53 height 12
click at [480, 116] on input "**********" at bounding box center [458, 121] width 44 height 12
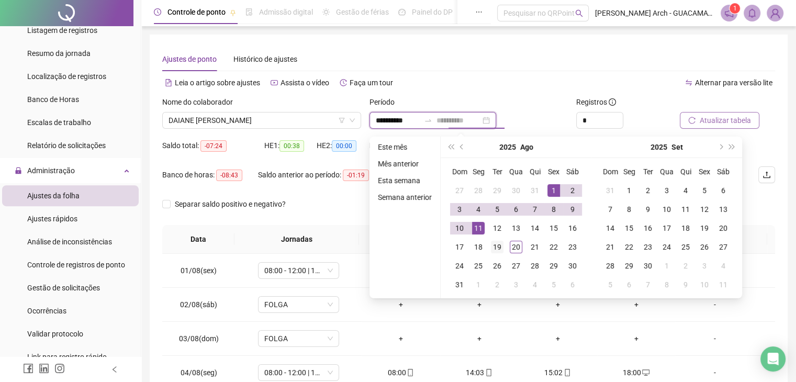
type input "**********"
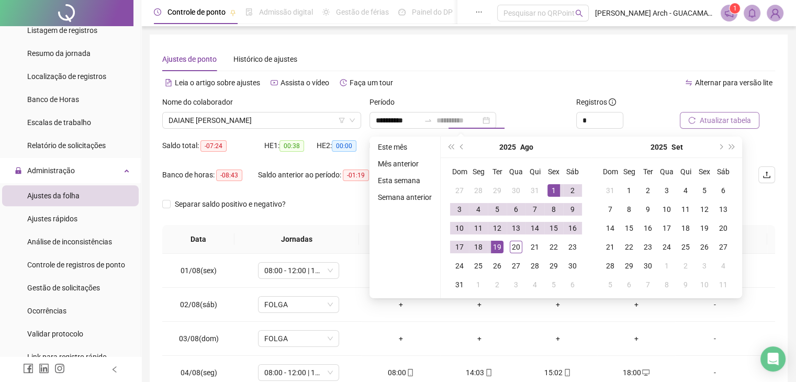
drag, startPoint x: 497, startPoint y: 245, endPoint x: 577, endPoint y: 193, distance: 94.9
click at [497, 245] on div "19" at bounding box center [497, 247] width 13 height 13
type input "**********"
click at [686, 120] on button "Buscar registros" at bounding box center [720, 120] width 82 height 17
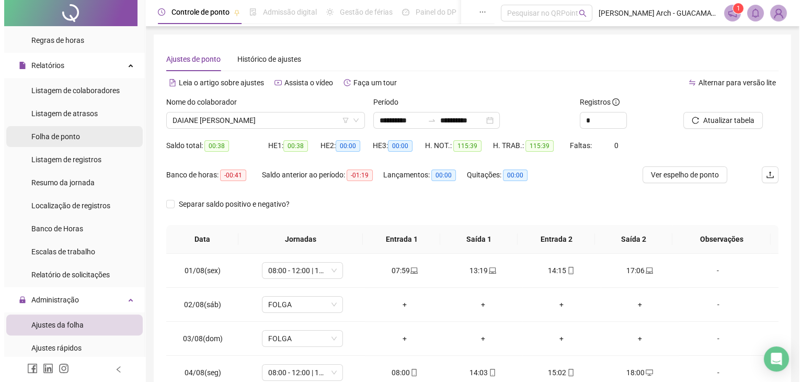
scroll to position [105, 0]
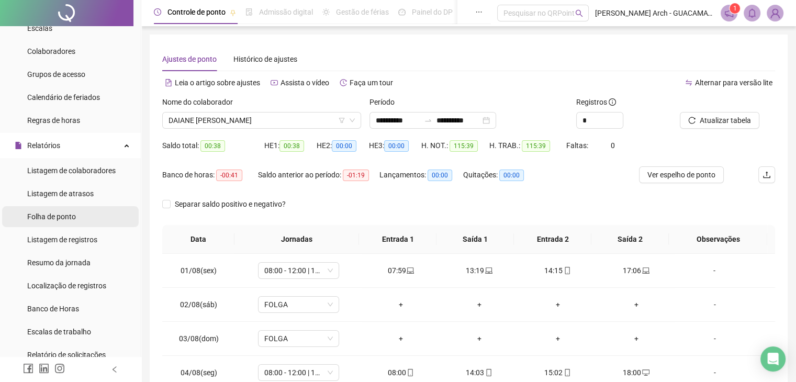
click at [70, 217] on span "Folha de ponto" at bounding box center [51, 216] width 49 height 8
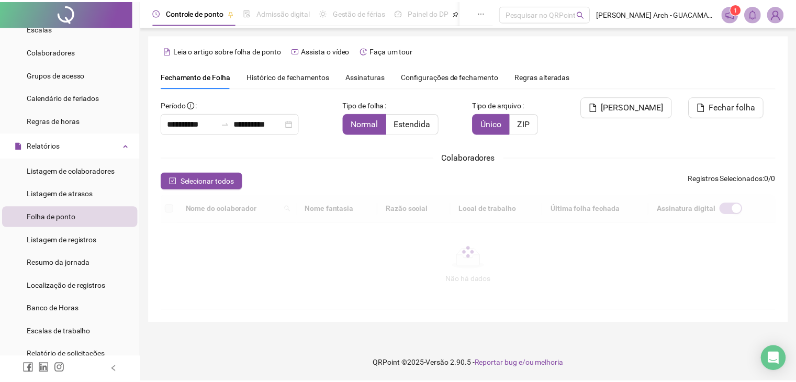
scroll to position [23, 0]
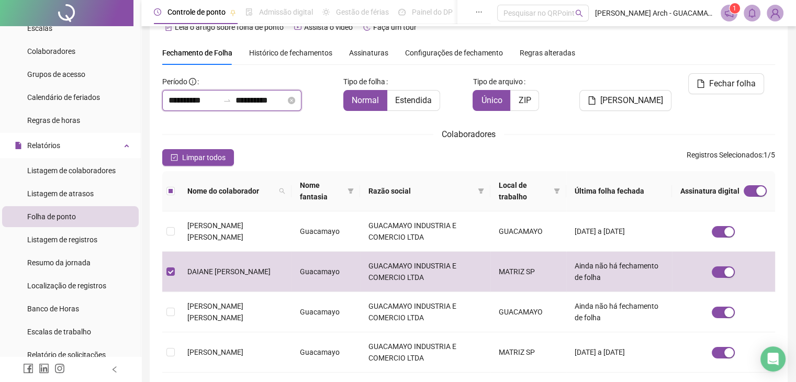
click at [286, 100] on input "**********" at bounding box center [260, 100] width 50 height 13
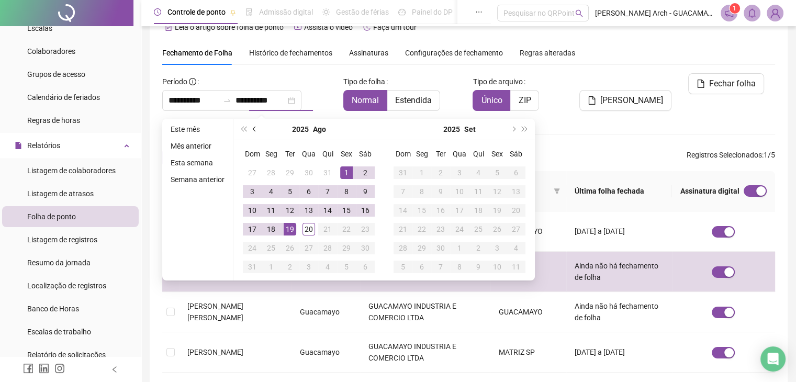
click at [255, 127] on span "prev-year" at bounding box center [255, 129] width 5 height 5
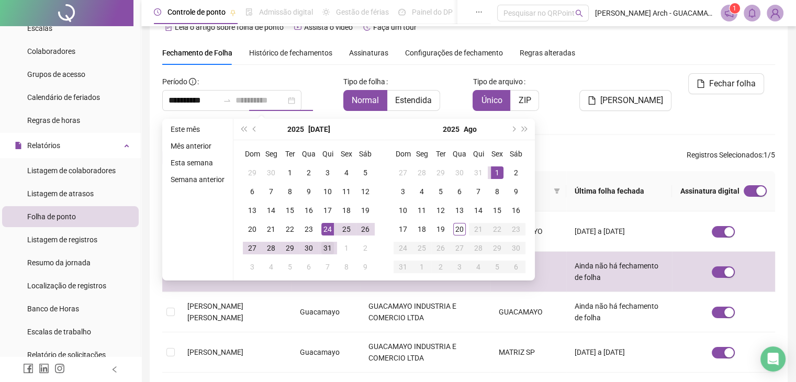
type input "**********"
click at [330, 248] on div "31" at bounding box center [327, 248] width 13 height 13
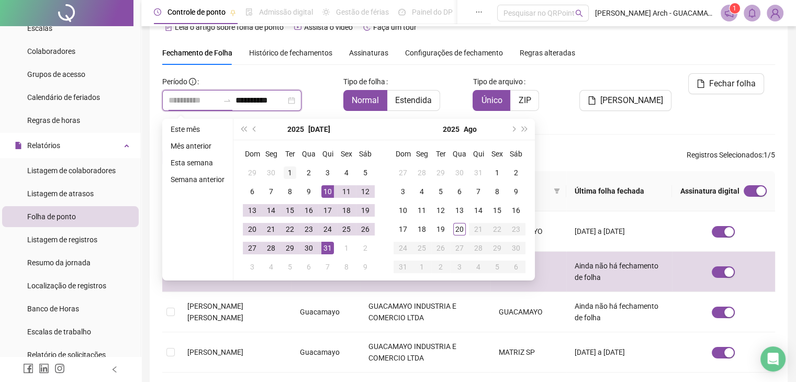
type input "**********"
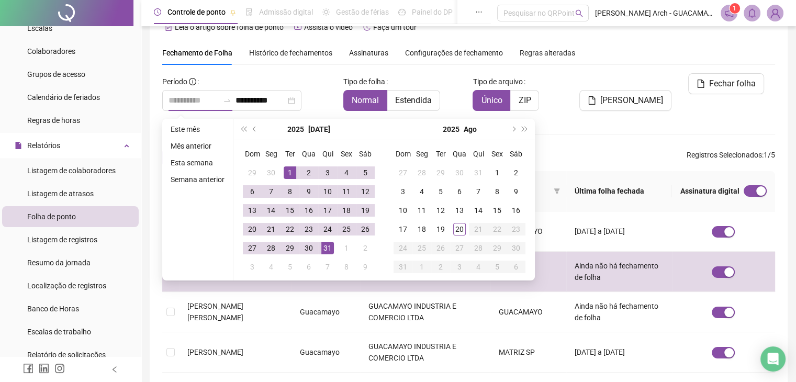
click at [289, 170] on div "1" at bounding box center [289, 172] width 13 height 13
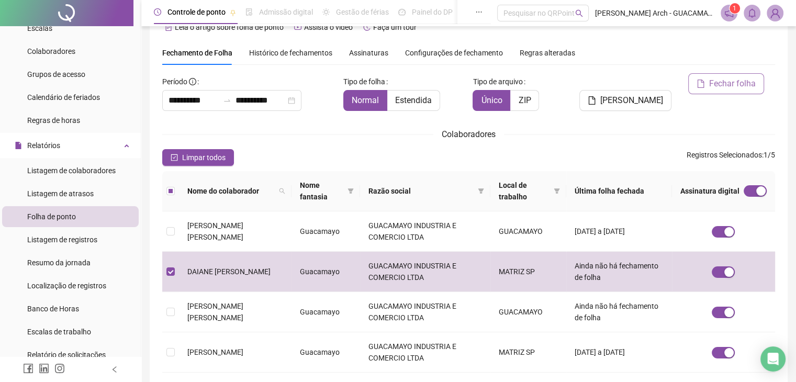
click at [721, 86] on span "Fechar folha" at bounding box center [732, 83] width 47 height 13
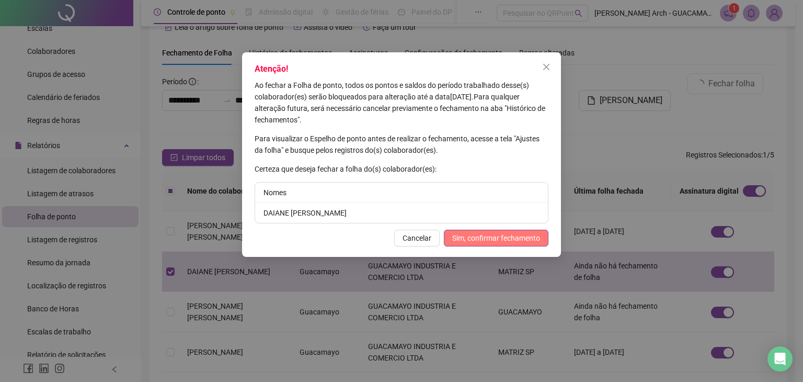
click at [485, 232] on span "Sim, confirmar fechamento" at bounding box center [496, 238] width 88 height 12
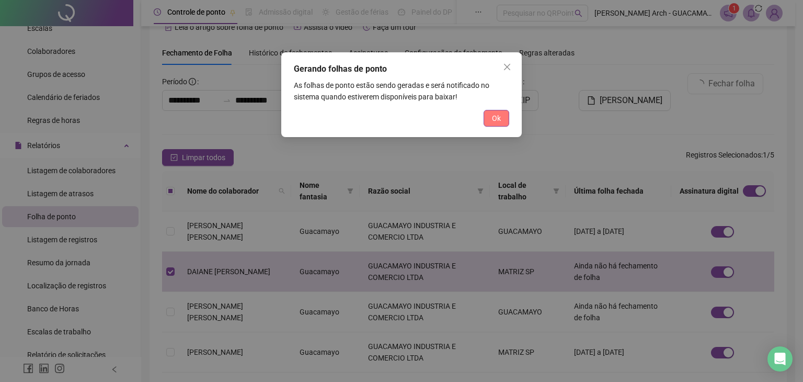
click at [502, 120] on button "Ok" at bounding box center [497, 118] width 26 height 17
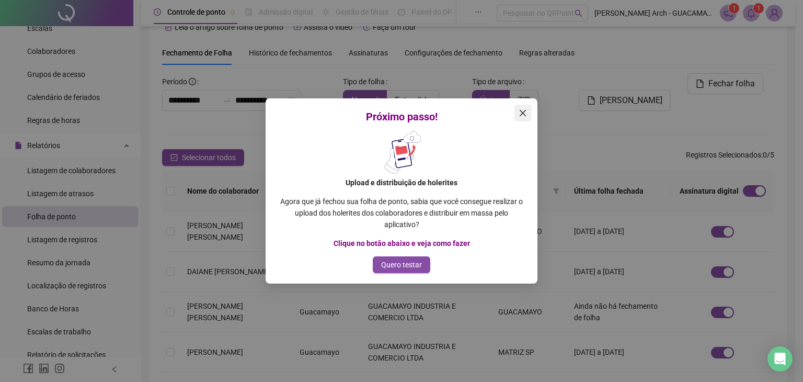
click at [522, 111] on icon "close" at bounding box center [523, 113] width 8 height 8
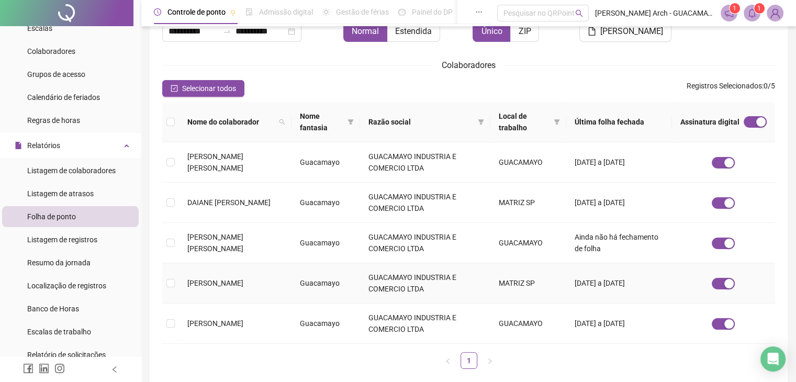
scroll to position [0, 0]
